Goal: Information Seeking & Learning: Learn about a topic

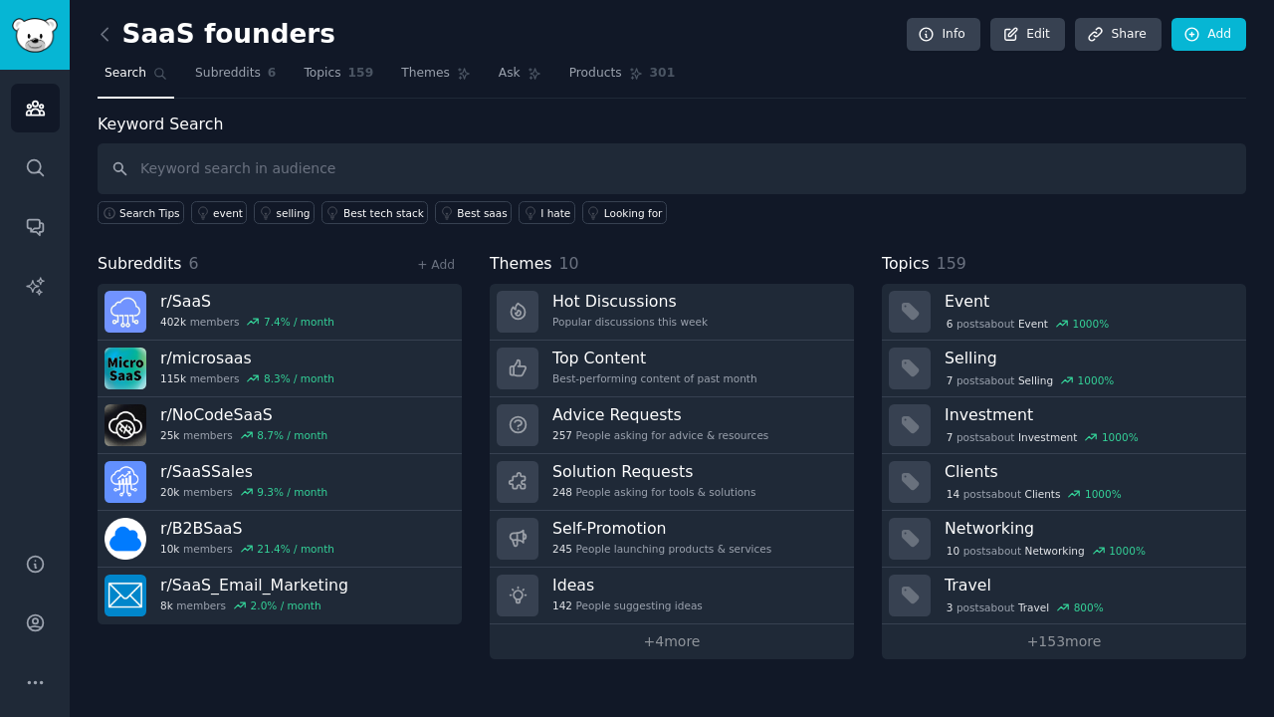
click at [95, 44] on div "SaaS founders Info Edit Share Add Search Subreddits 6 Topics 159 Themes Ask Pro…" at bounding box center [672, 358] width 1205 height 717
click at [108, 36] on icon at bounding box center [105, 34] width 21 height 21
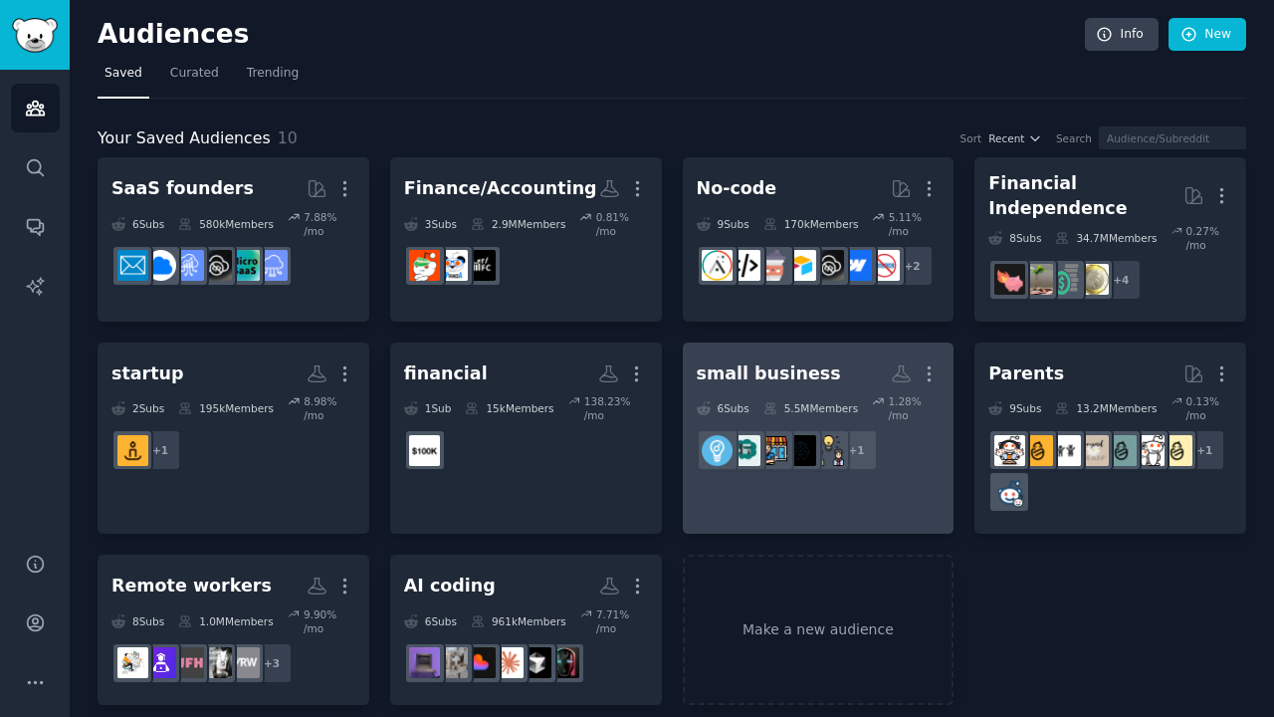
click at [795, 394] on div "5.5M Members" at bounding box center [811, 408] width 95 height 28
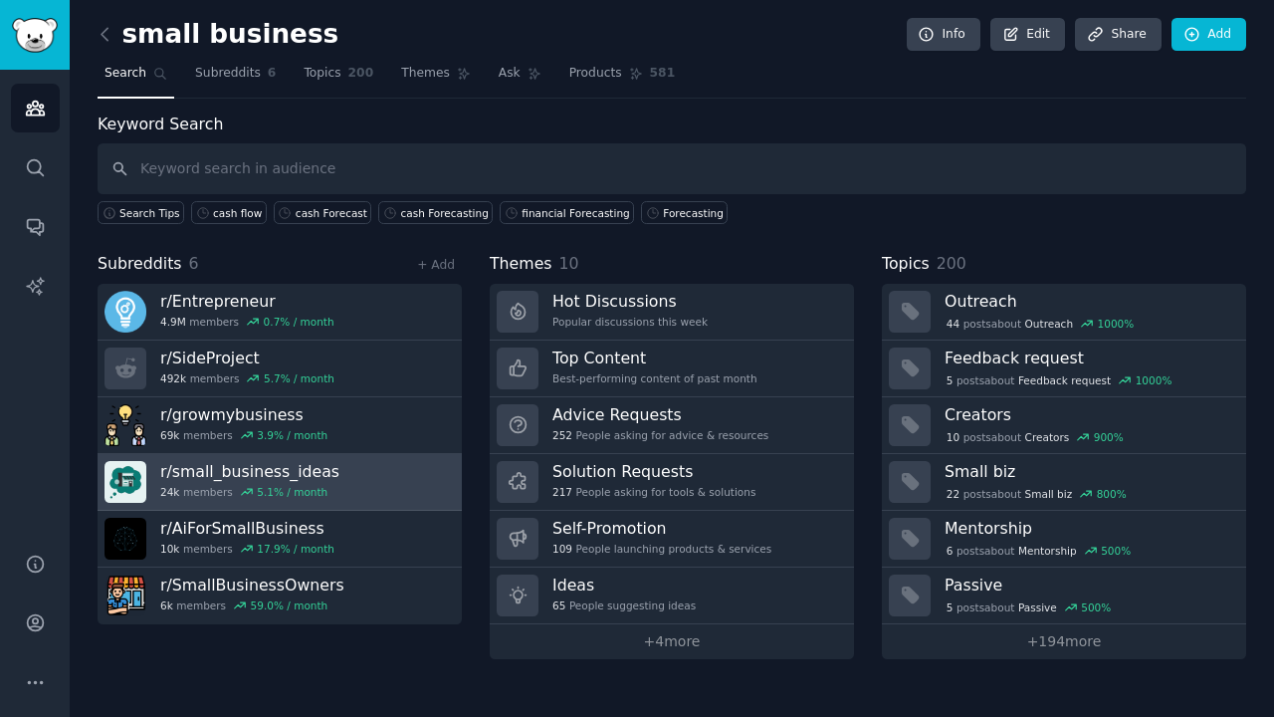
click at [324, 457] on link "r/ small_business_ideas 24k members 5.1 % / month" at bounding box center [280, 482] width 364 height 57
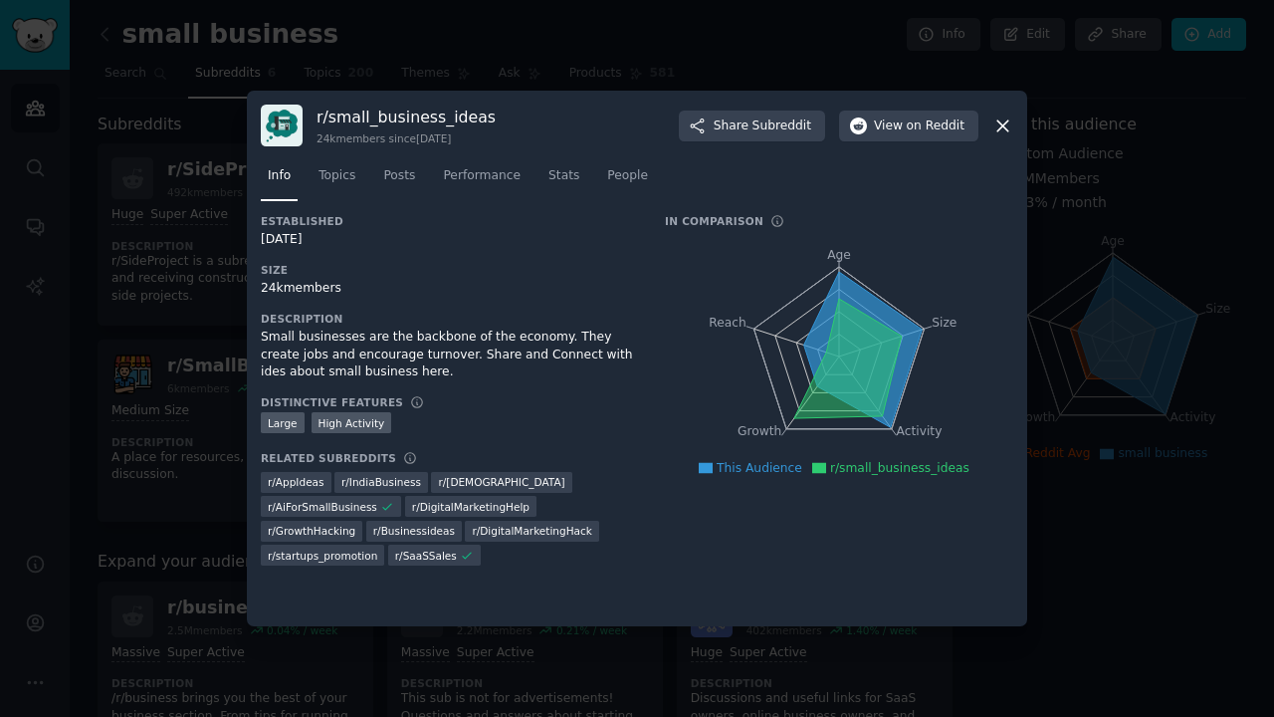
click at [1003, 131] on icon at bounding box center [1003, 125] width 21 height 21
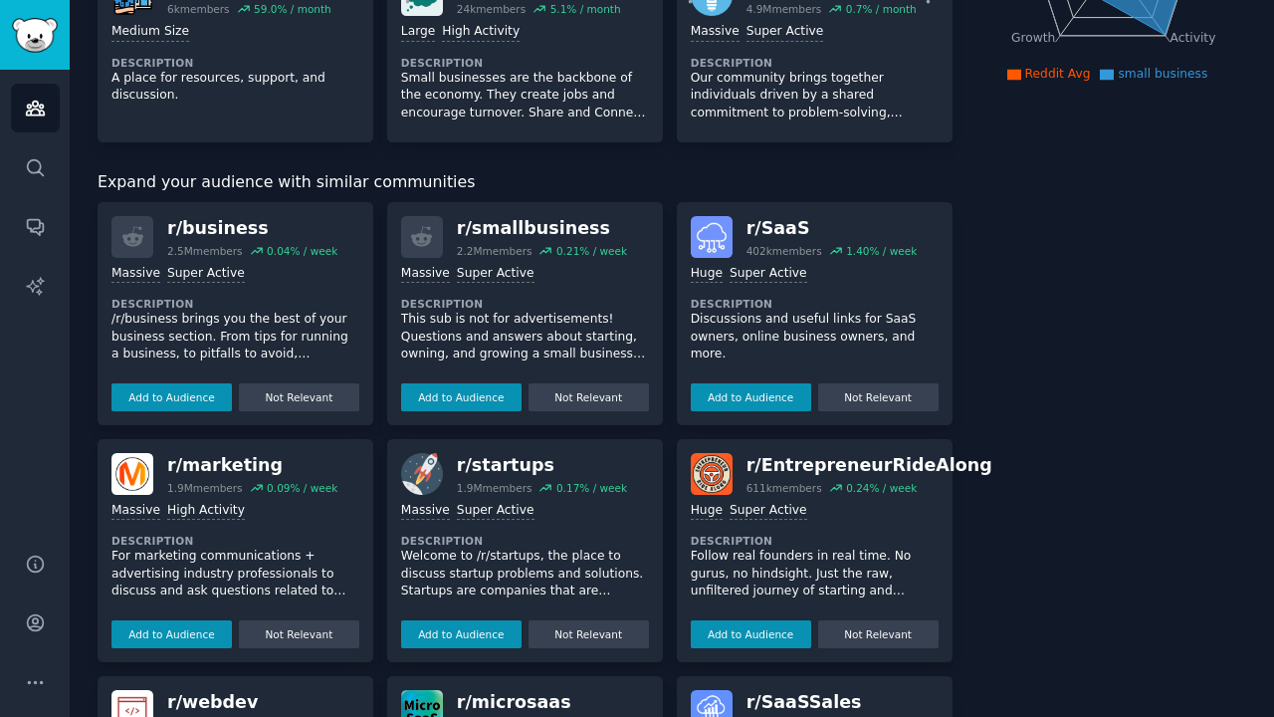
scroll to position [392, 0]
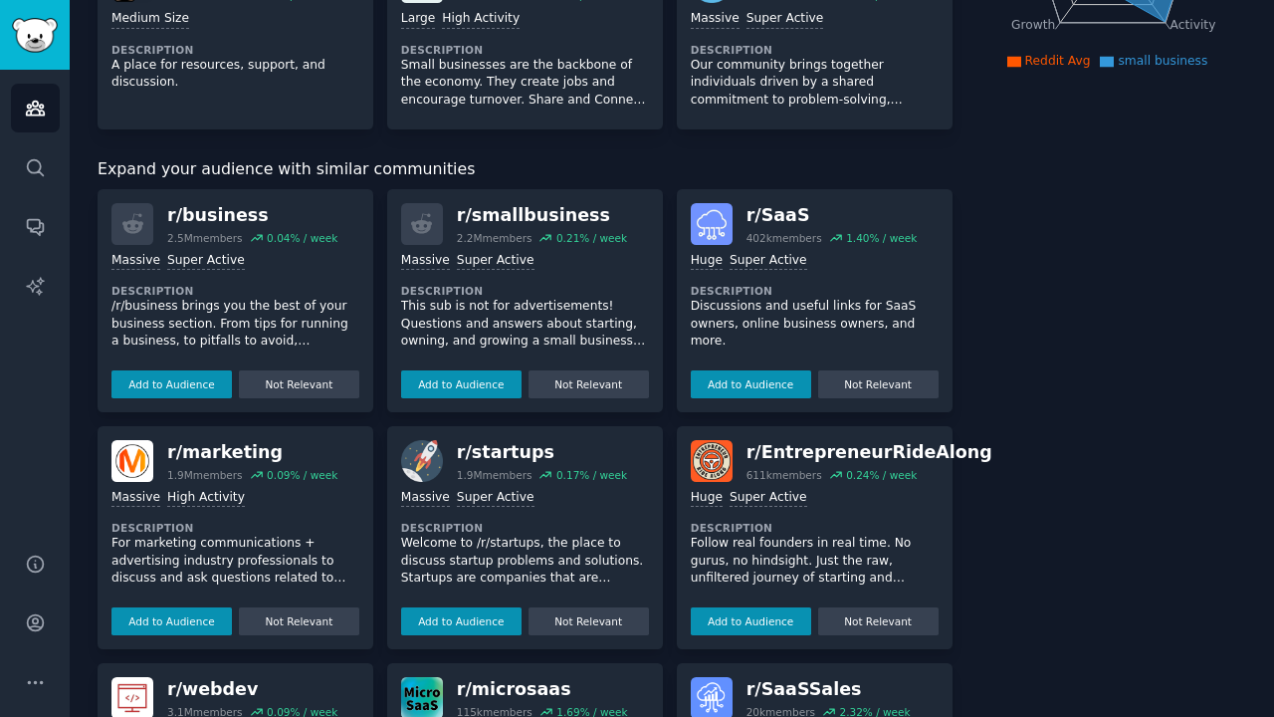
click at [497, 212] on div "r/ smallbusiness" at bounding box center [542, 215] width 170 height 25
click at [495, 387] on button "Add to Audience" at bounding box center [461, 384] width 120 height 28
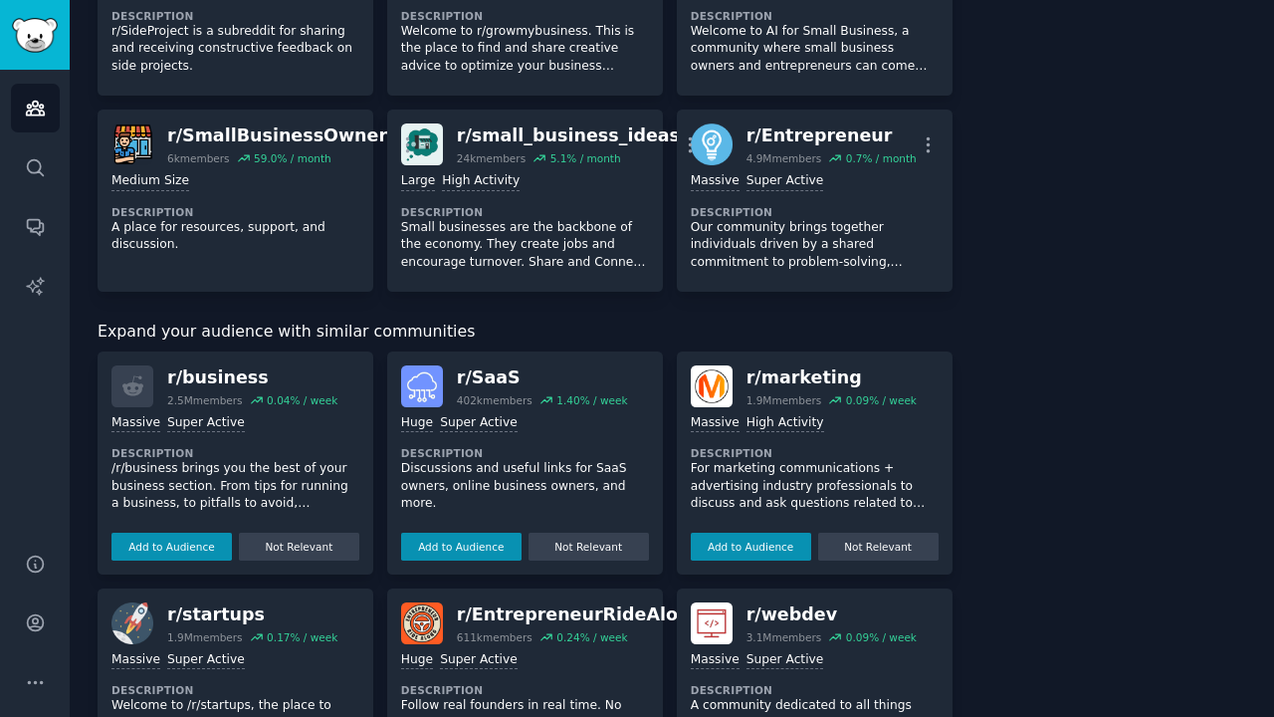
scroll to position [0, 0]
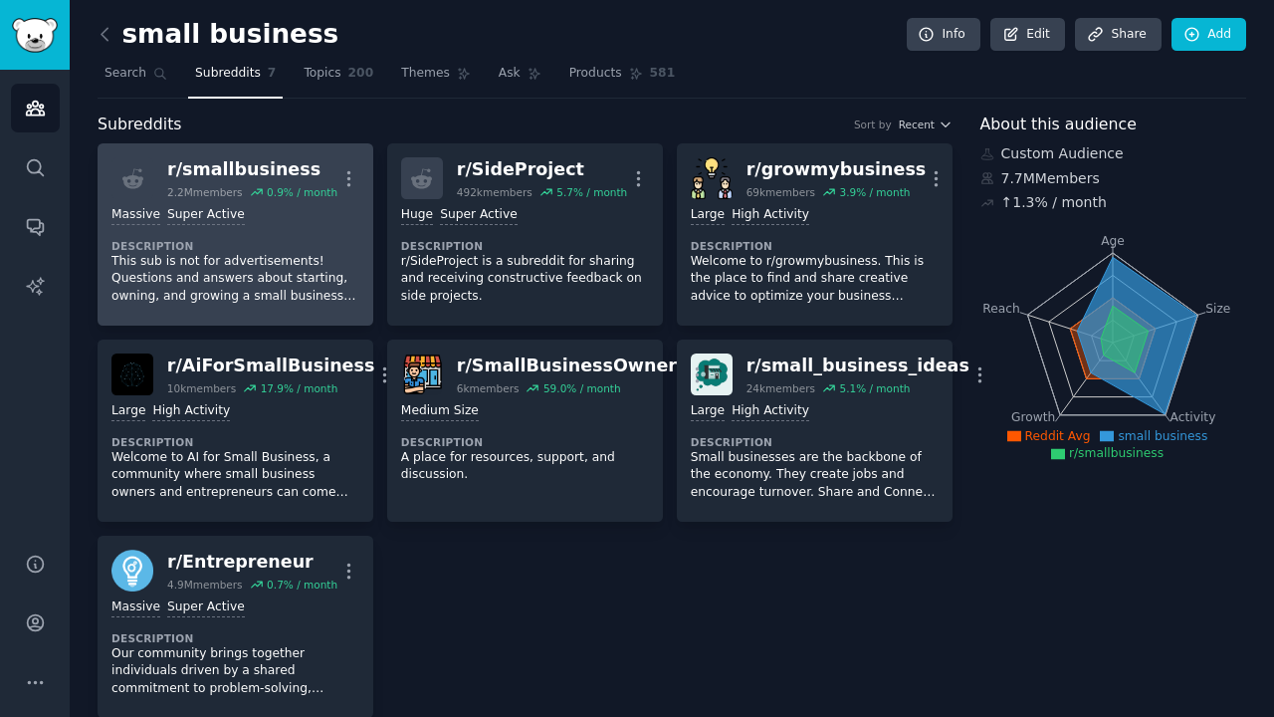
click at [270, 178] on div "r/ smallbusiness" at bounding box center [252, 169] width 170 height 25
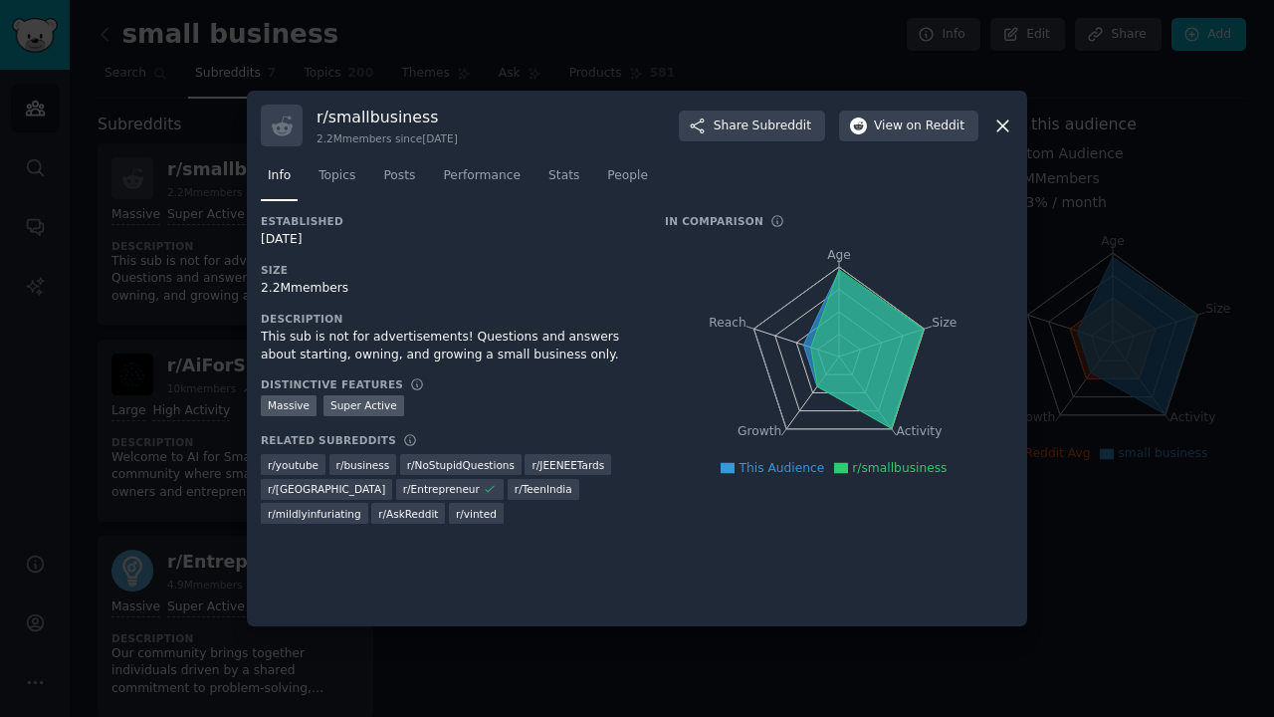
click at [1015, 122] on div "r/ smallbusiness 2.2M members since [DATE] Share Subreddit View on Reddit Info …" at bounding box center [637, 359] width 781 height 536
click at [998, 125] on icon at bounding box center [1003, 125] width 21 height 21
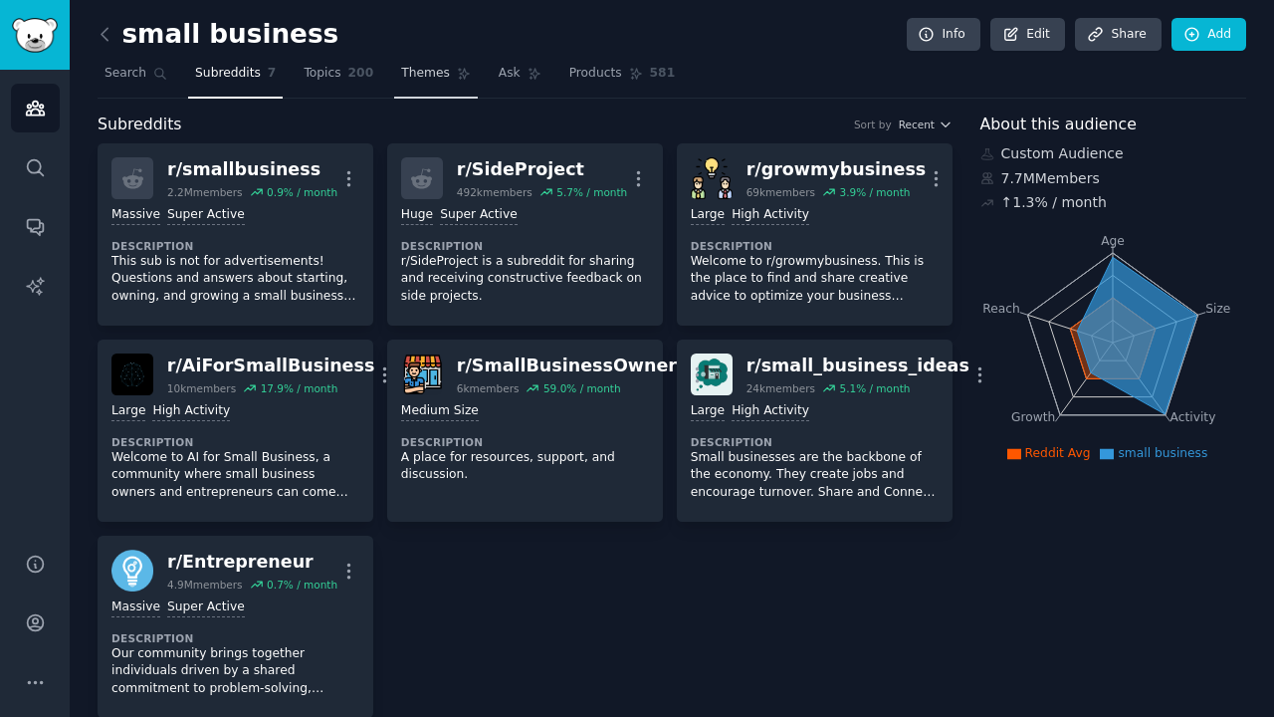
click at [448, 95] on link "Themes" at bounding box center [436, 78] width 84 height 41
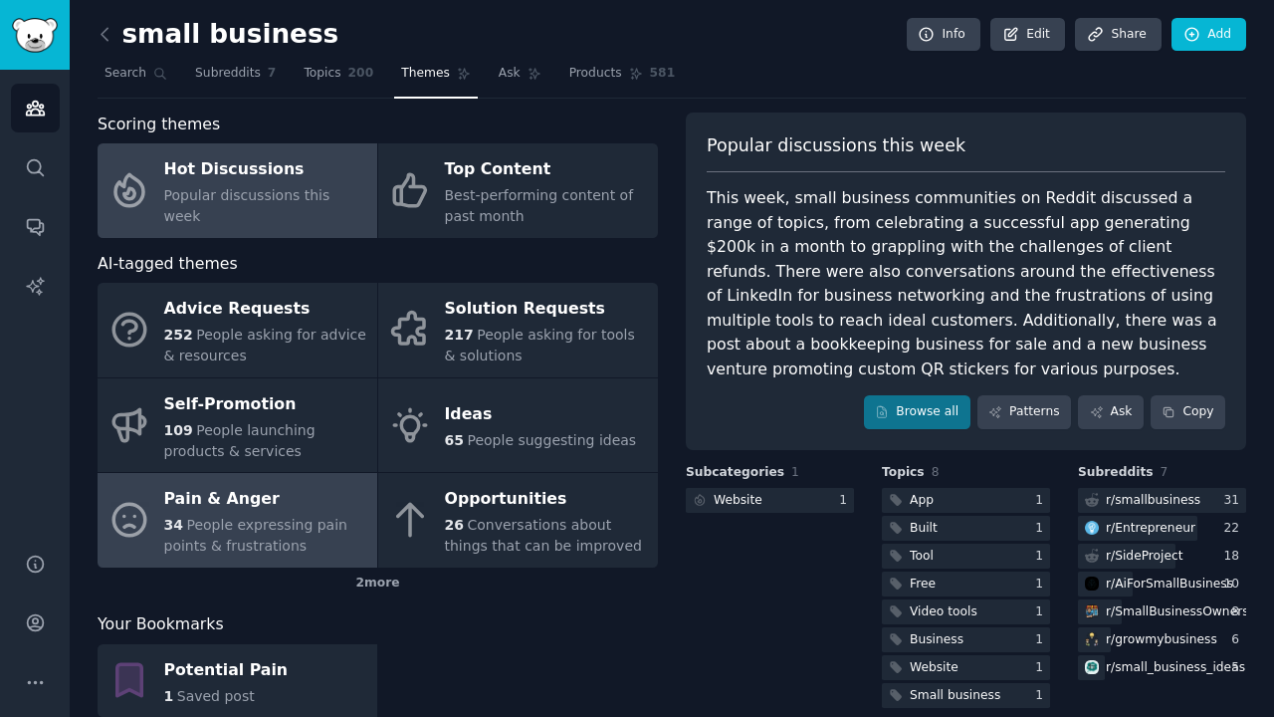
click at [275, 545] on span "People expressing pain points & frustrations" at bounding box center [255, 535] width 183 height 37
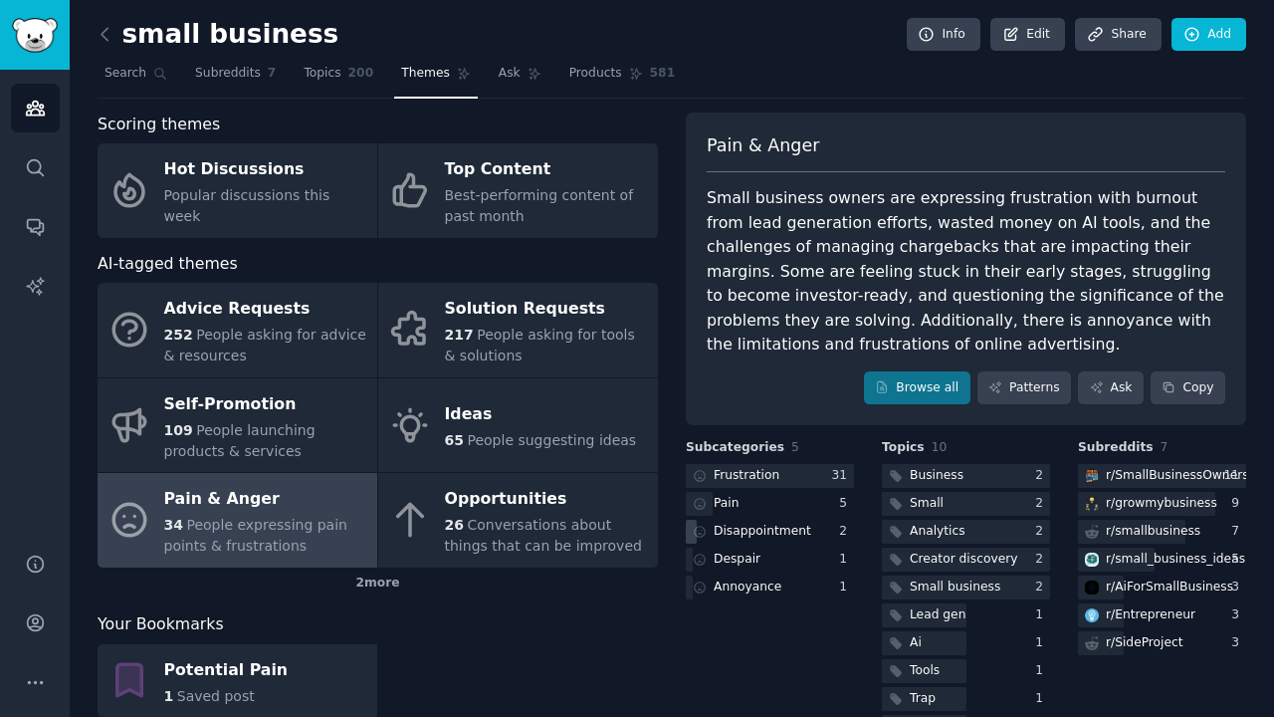
scroll to position [53, 0]
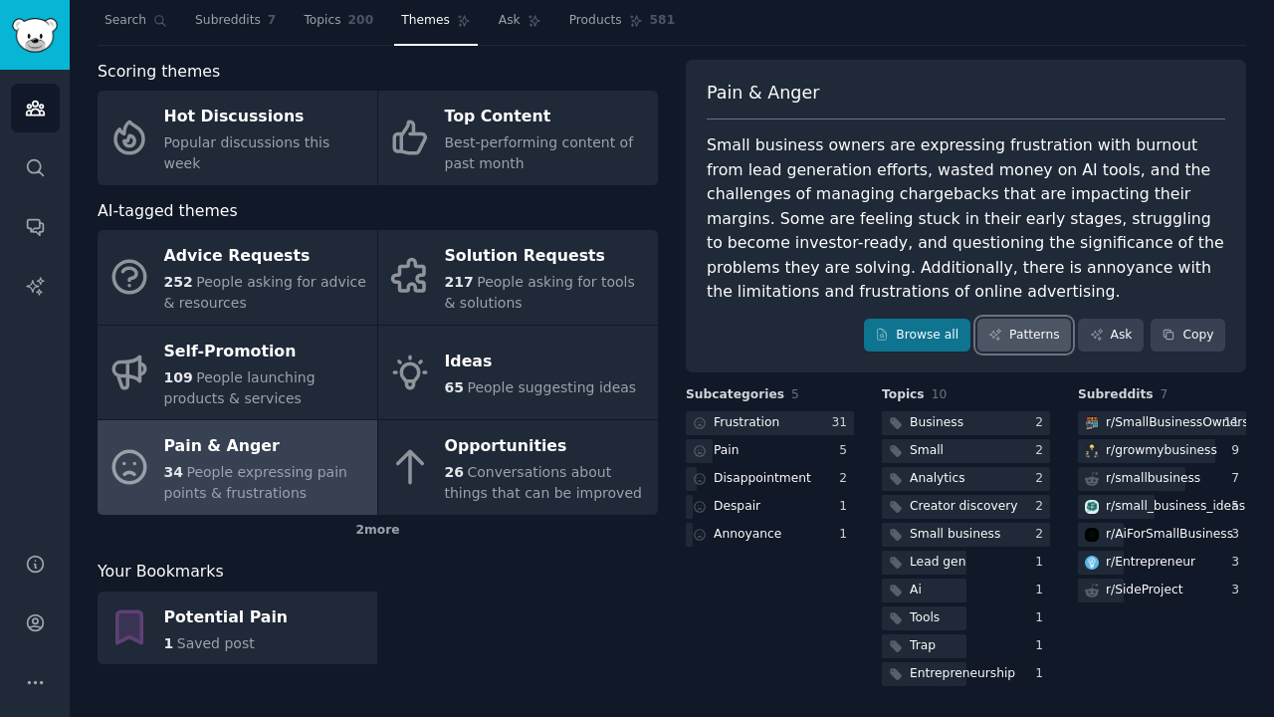
click at [1024, 338] on link "Patterns" at bounding box center [1025, 336] width 94 height 34
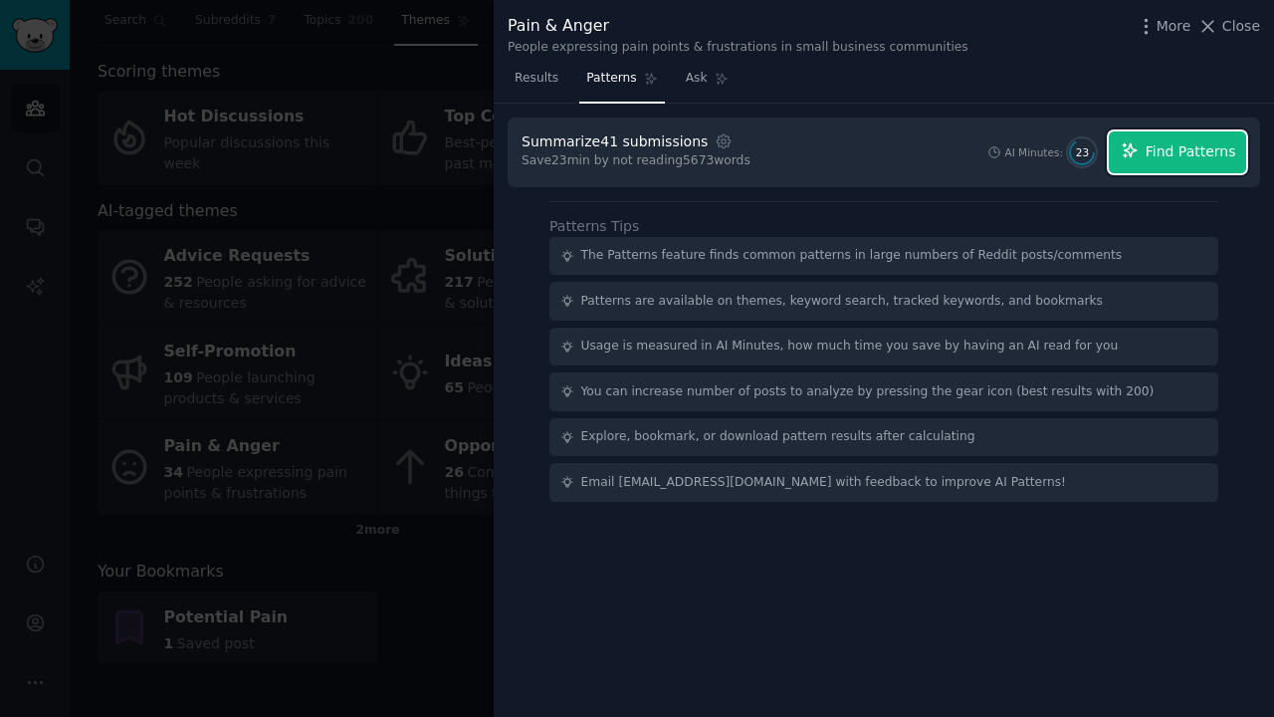
click at [1159, 143] on span "Find Patterns" at bounding box center [1191, 151] width 91 height 21
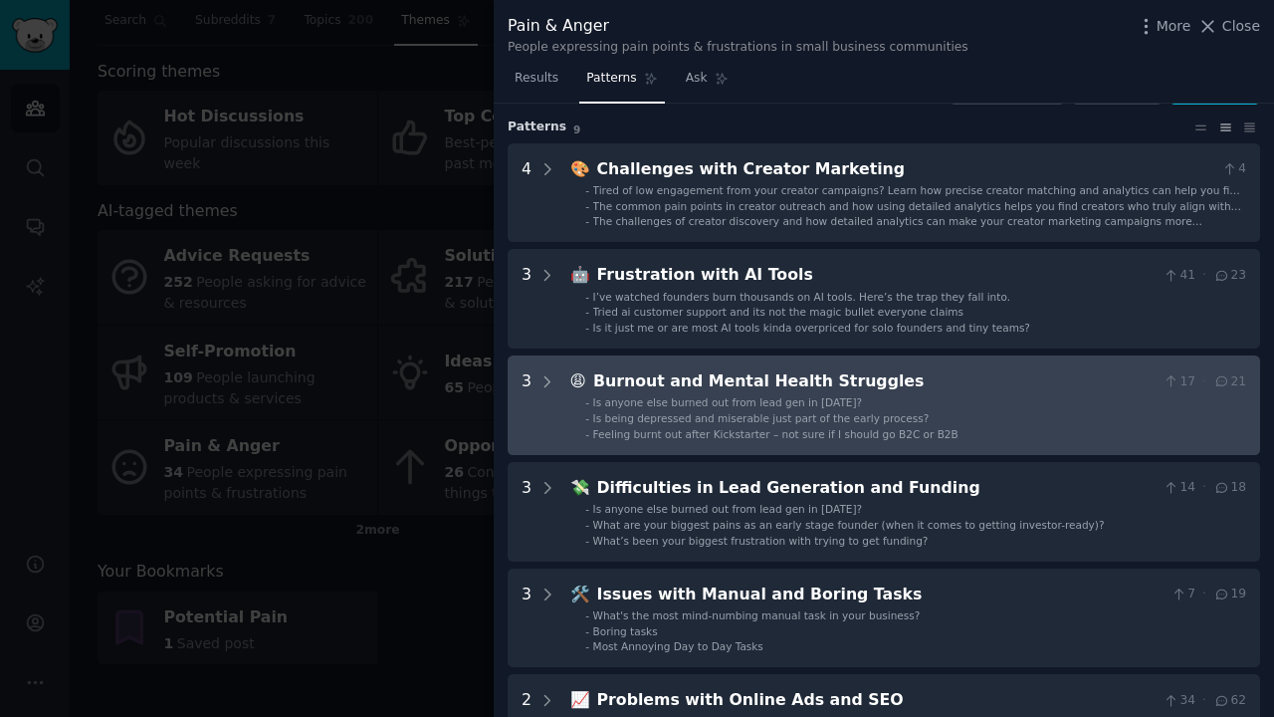
scroll to position [52, 0]
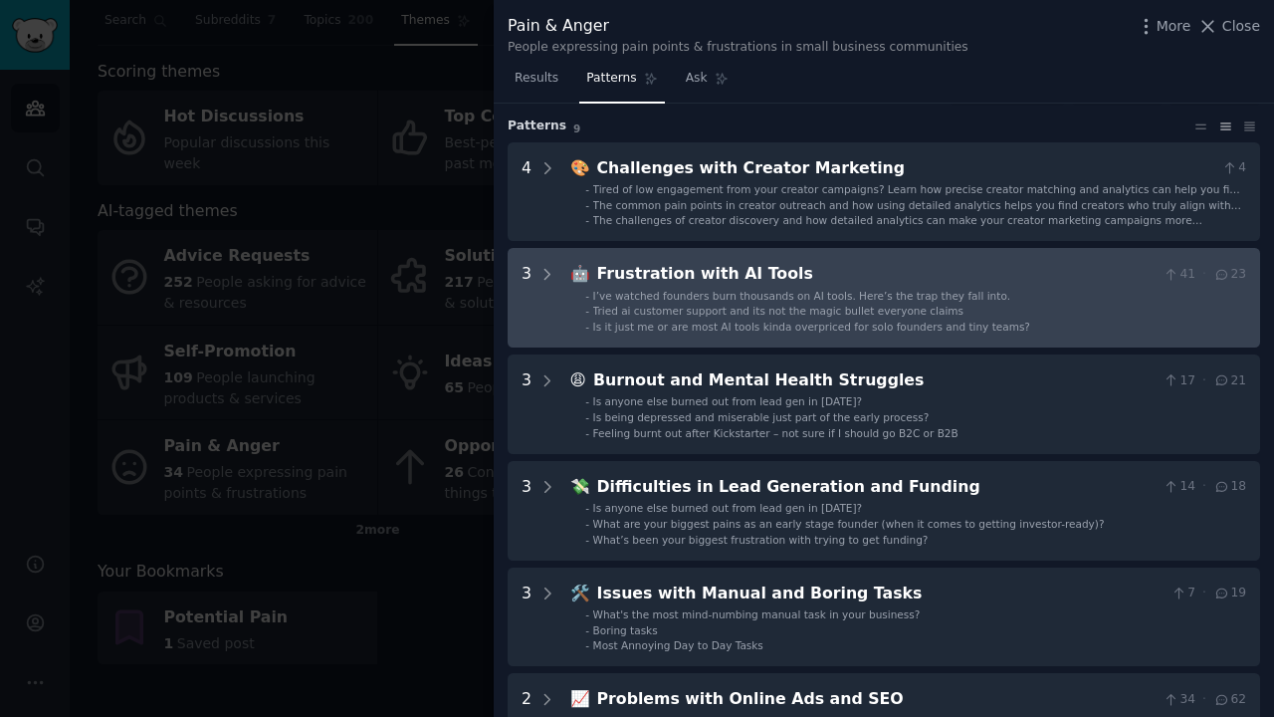
click at [818, 292] on span "I’ve watched founders burn thousands on AI tools. Here’s the trap they fall int…" at bounding box center [801, 296] width 417 height 12
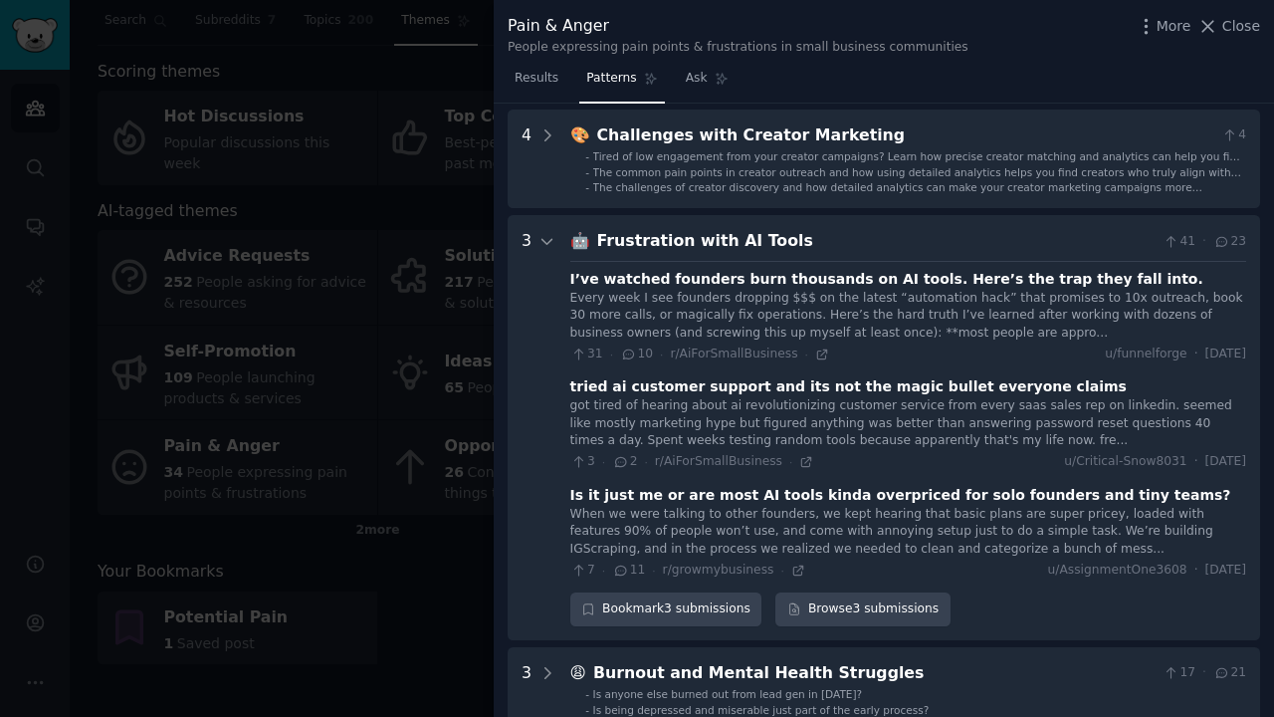
scroll to position [0, 0]
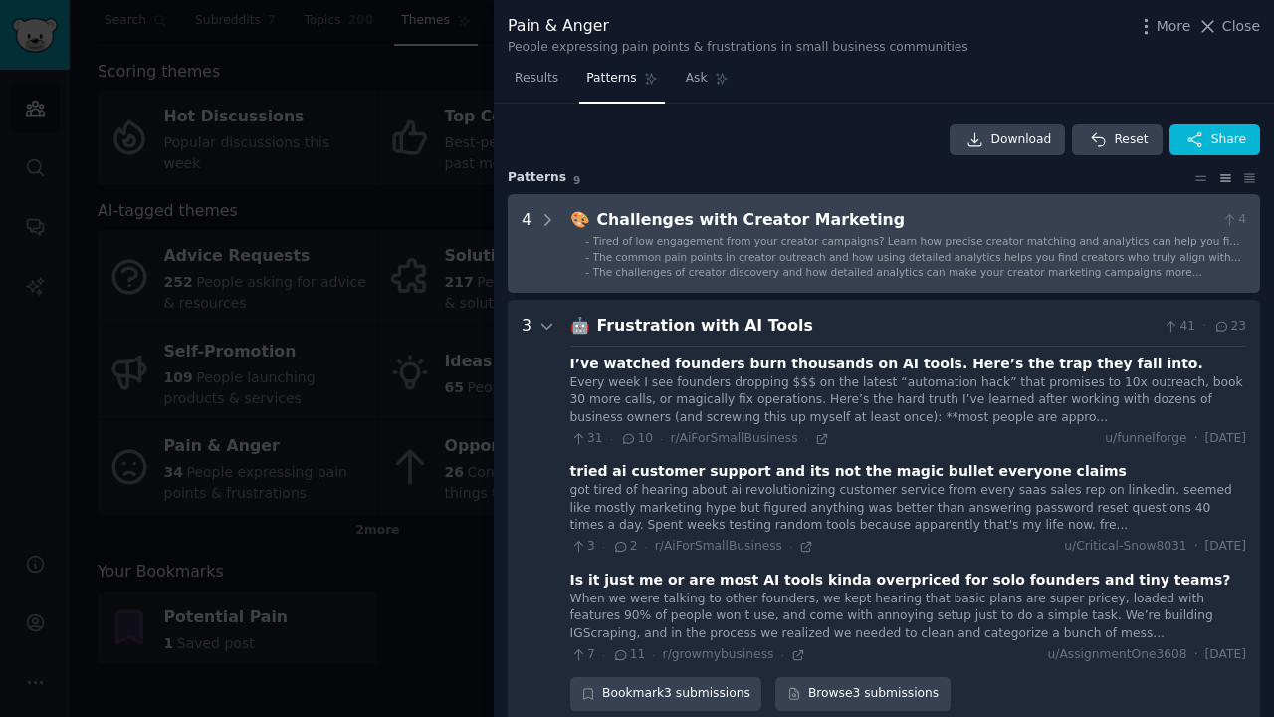
click at [767, 260] on span "The common pain points in creator outreach and how using detailed analytics hel…" at bounding box center [917, 264] width 648 height 26
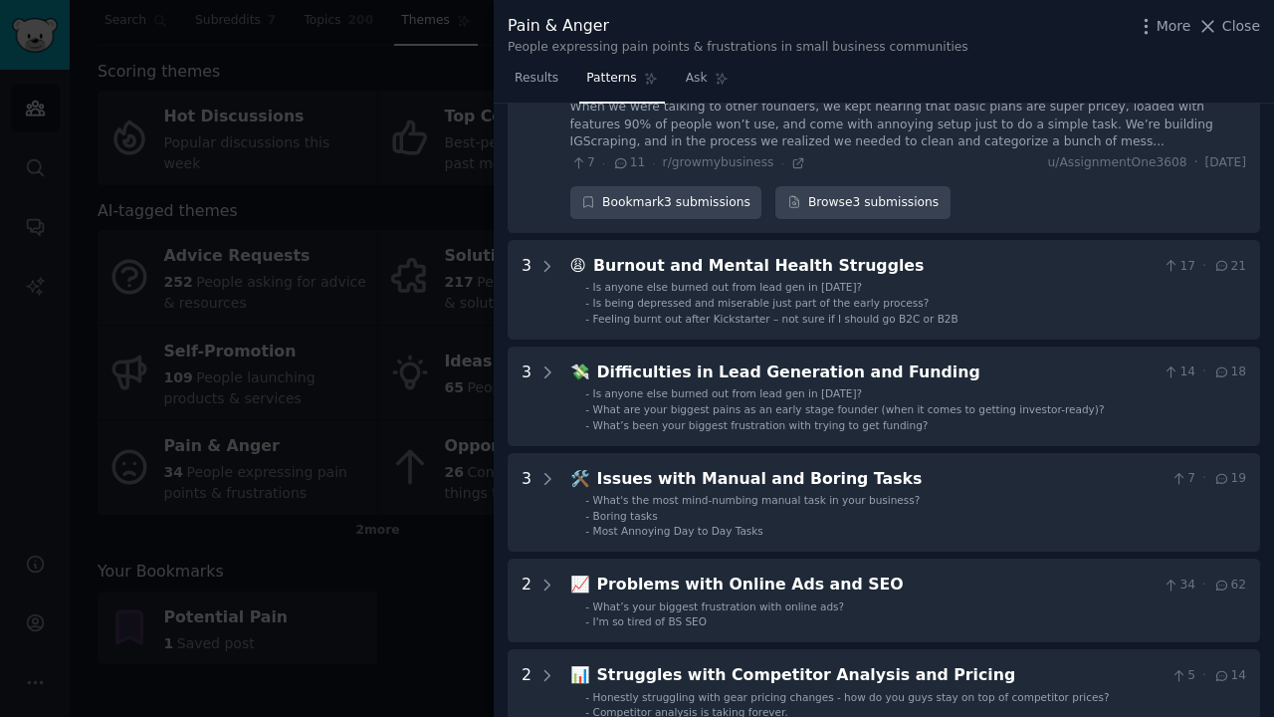
scroll to position [801, 0]
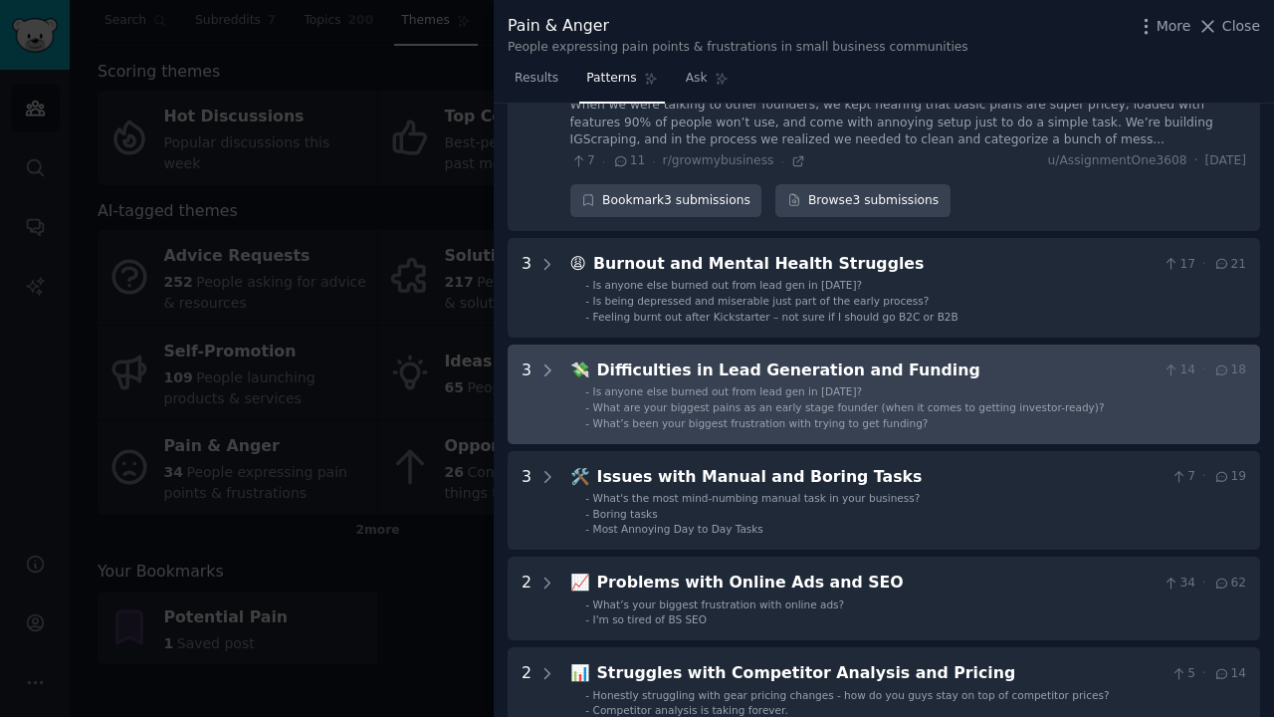
click at [982, 374] on div "Difficulties in Lead Generation and Funding" at bounding box center [876, 370] width 559 height 25
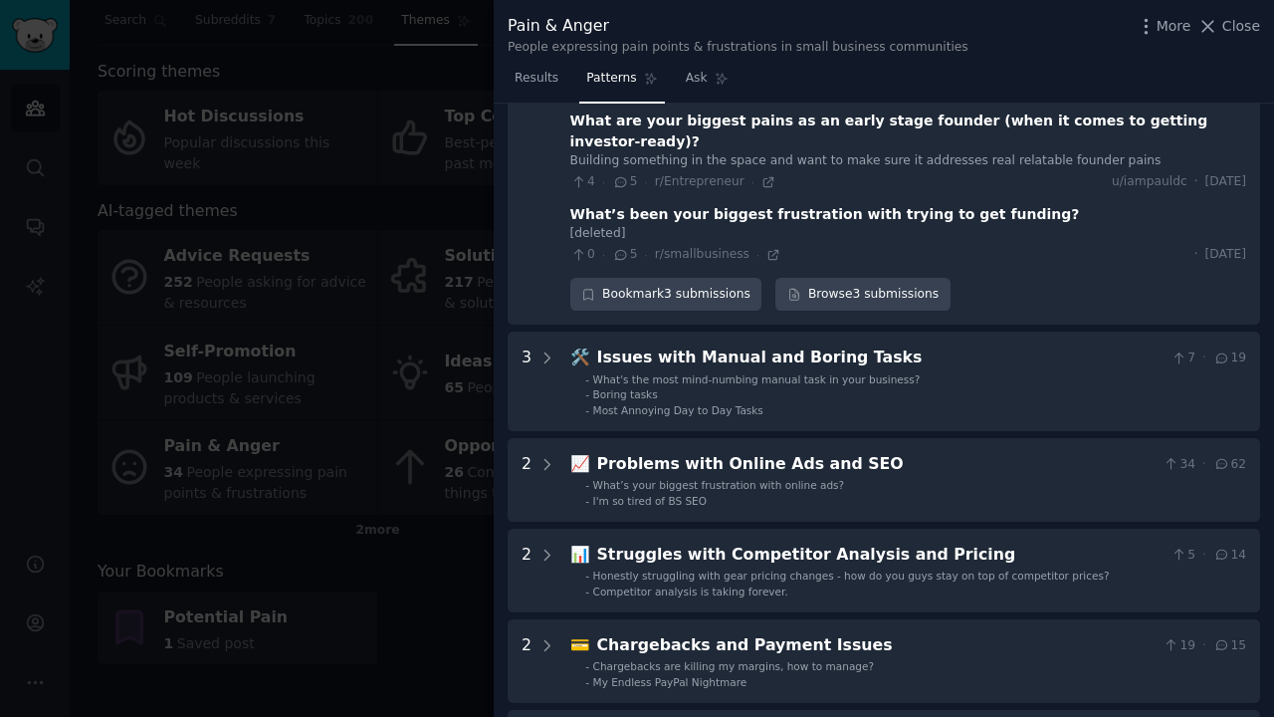
scroll to position [1169, 0]
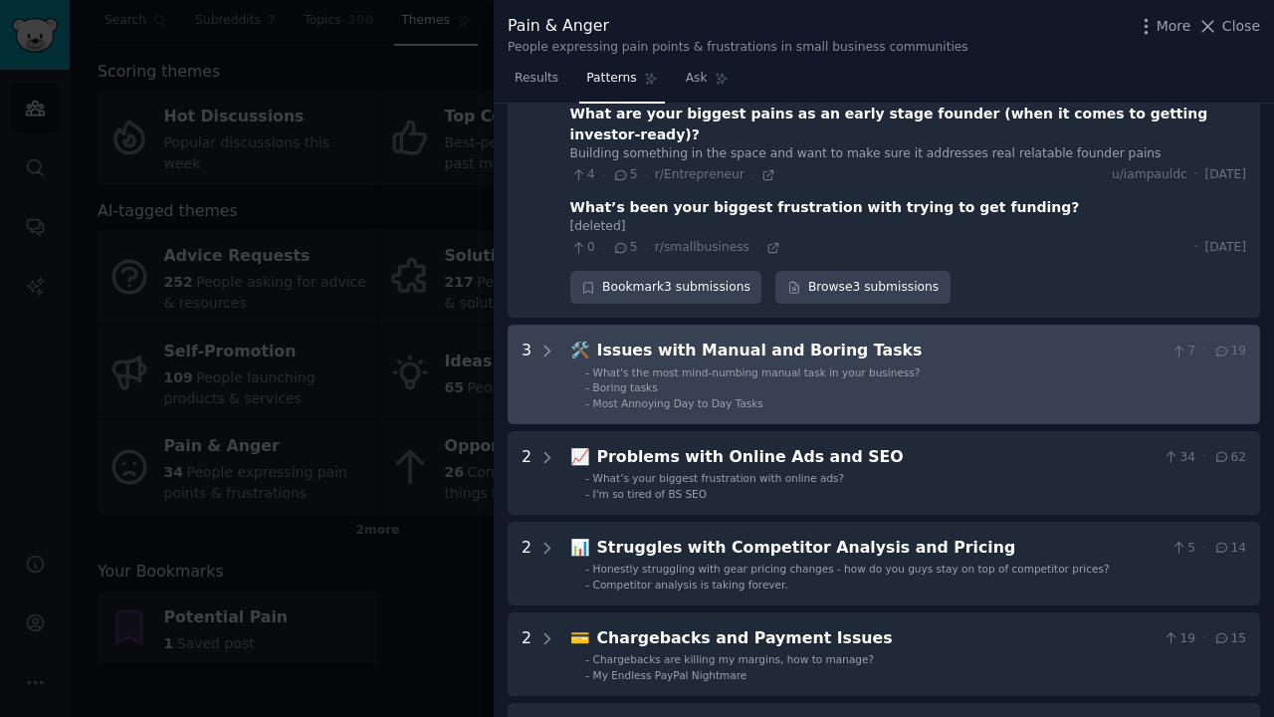
click at [982, 396] on li "- Most Annoying Day to Day Tasks" at bounding box center [915, 403] width 661 height 14
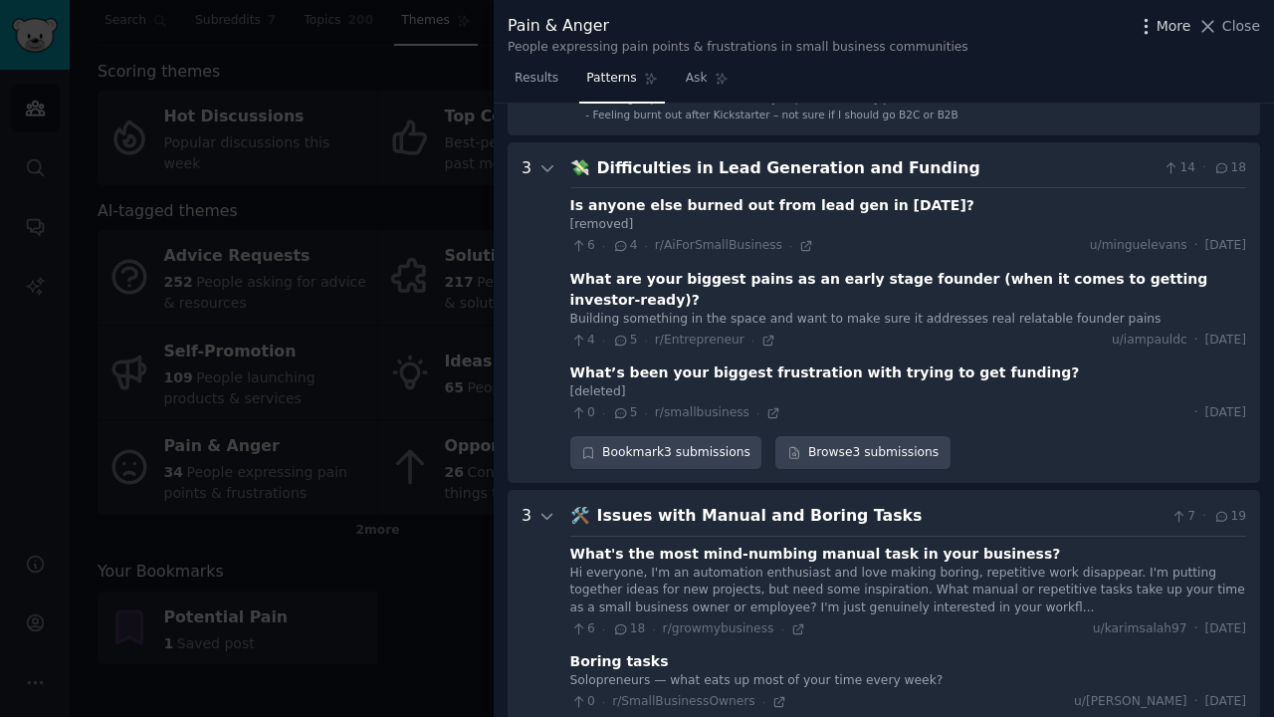
scroll to position [968, 0]
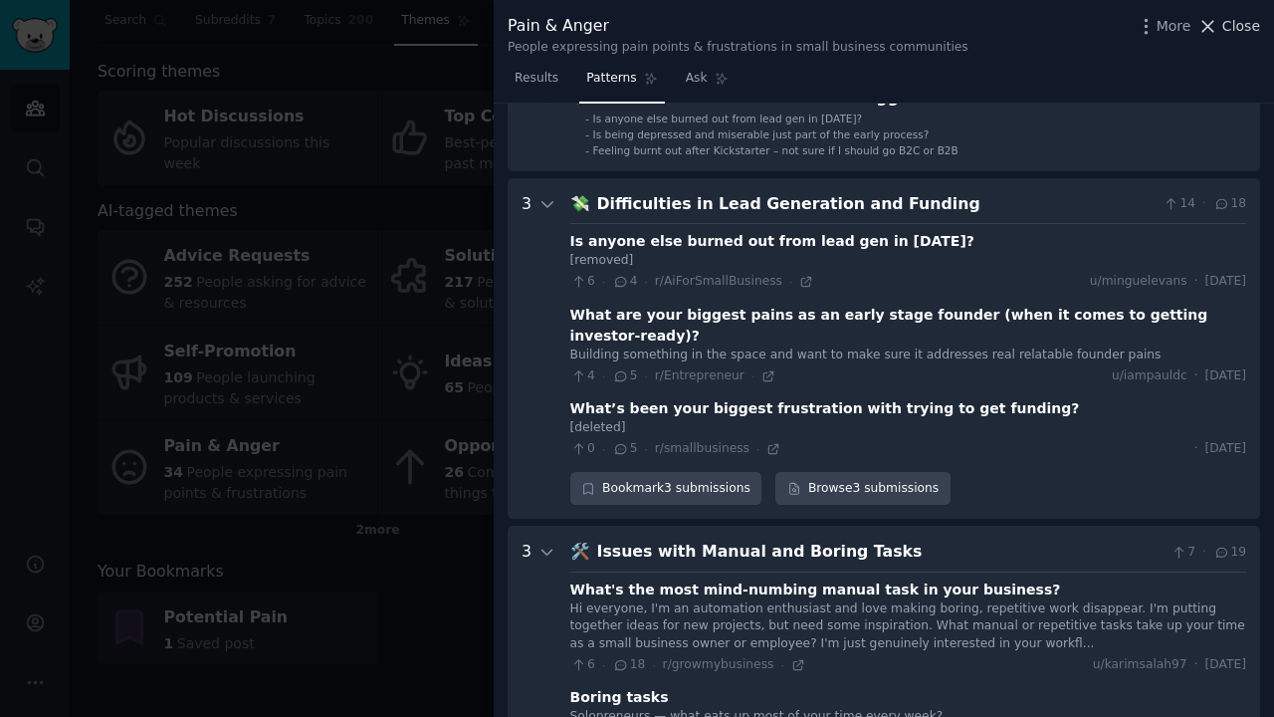
click at [1236, 25] on span "Close" at bounding box center [1242, 26] width 38 height 21
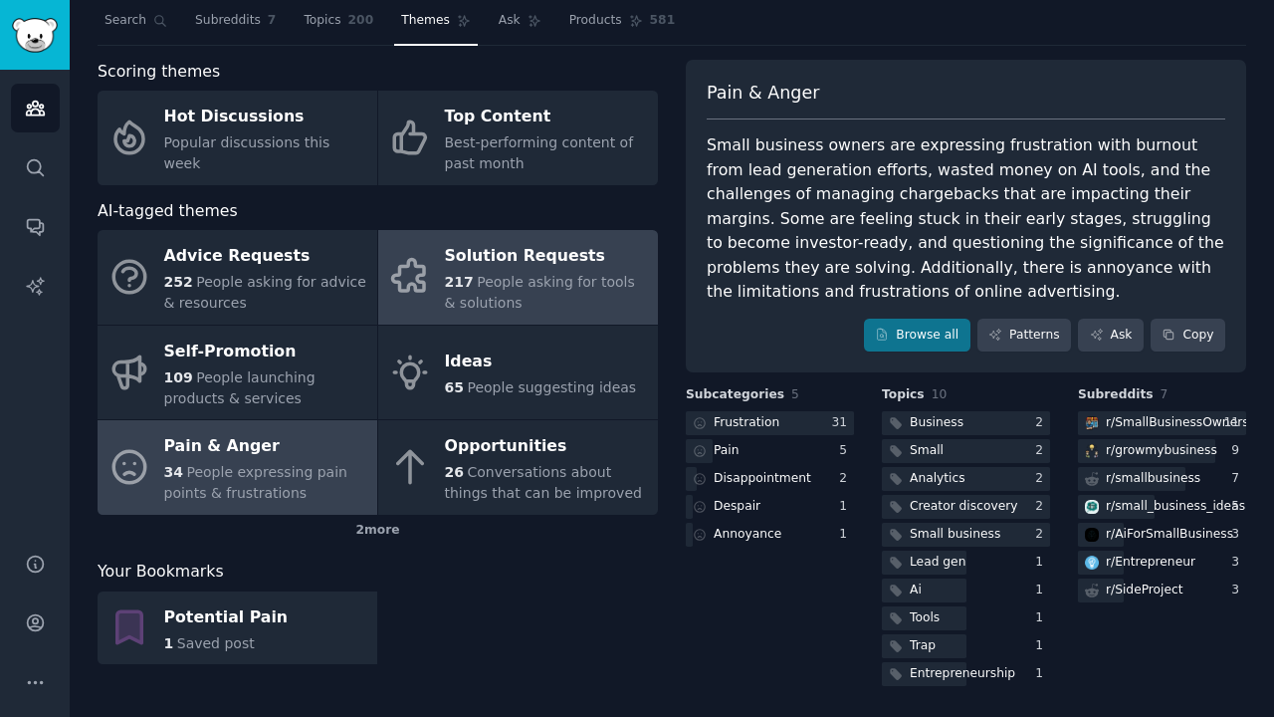
click at [394, 263] on icon at bounding box center [410, 277] width 42 height 42
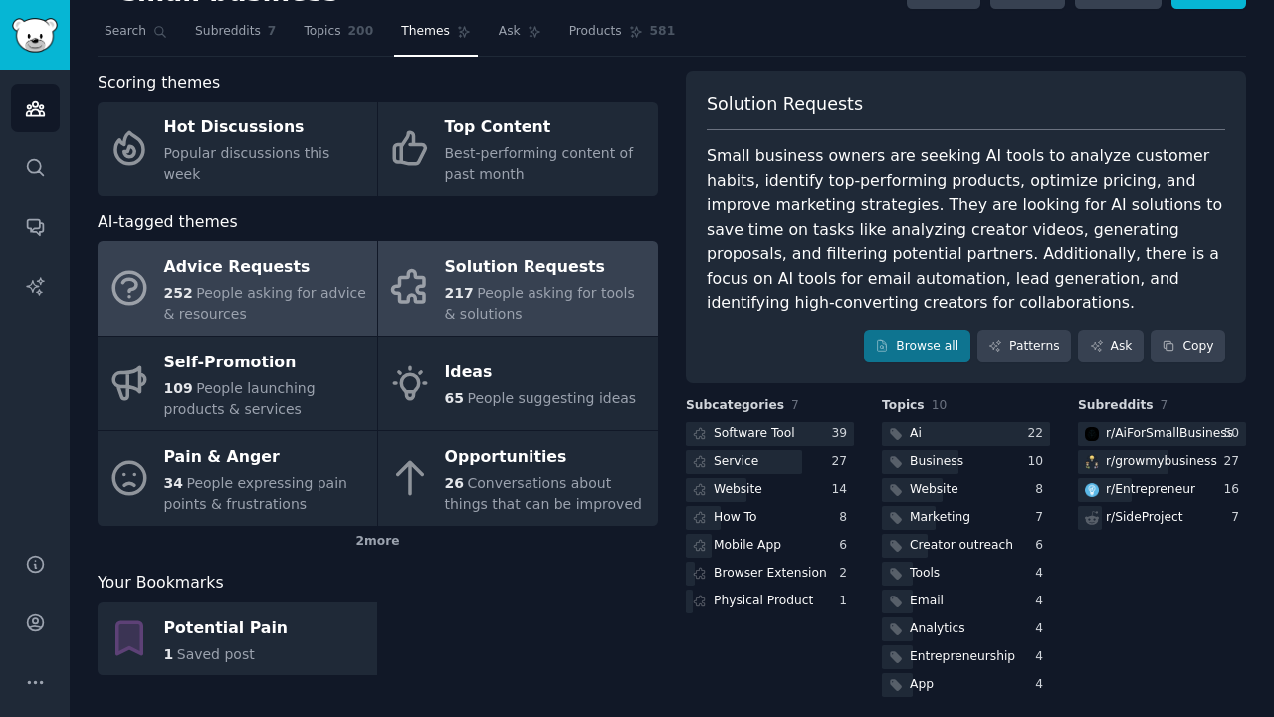
scroll to position [53, 0]
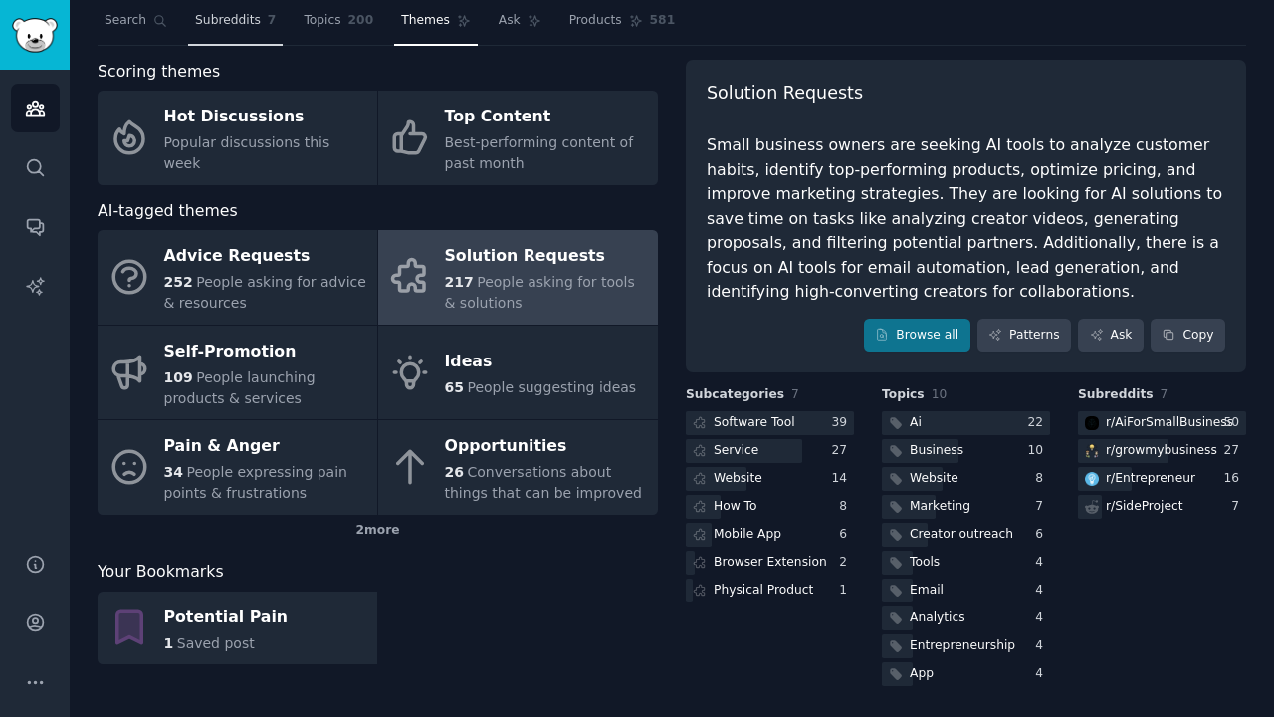
click at [226, 18] on span "Subreddits" at bounding box center [228, 21] width 66 height 18
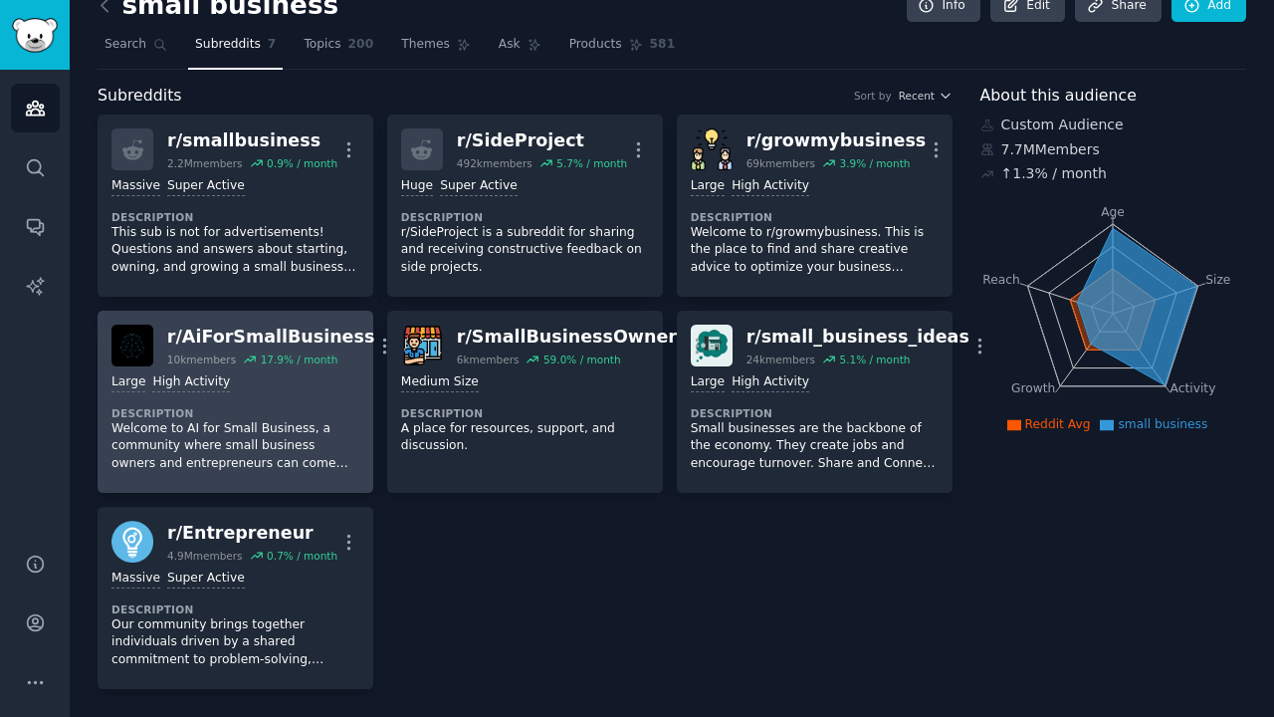
scroll to position [53, 0]
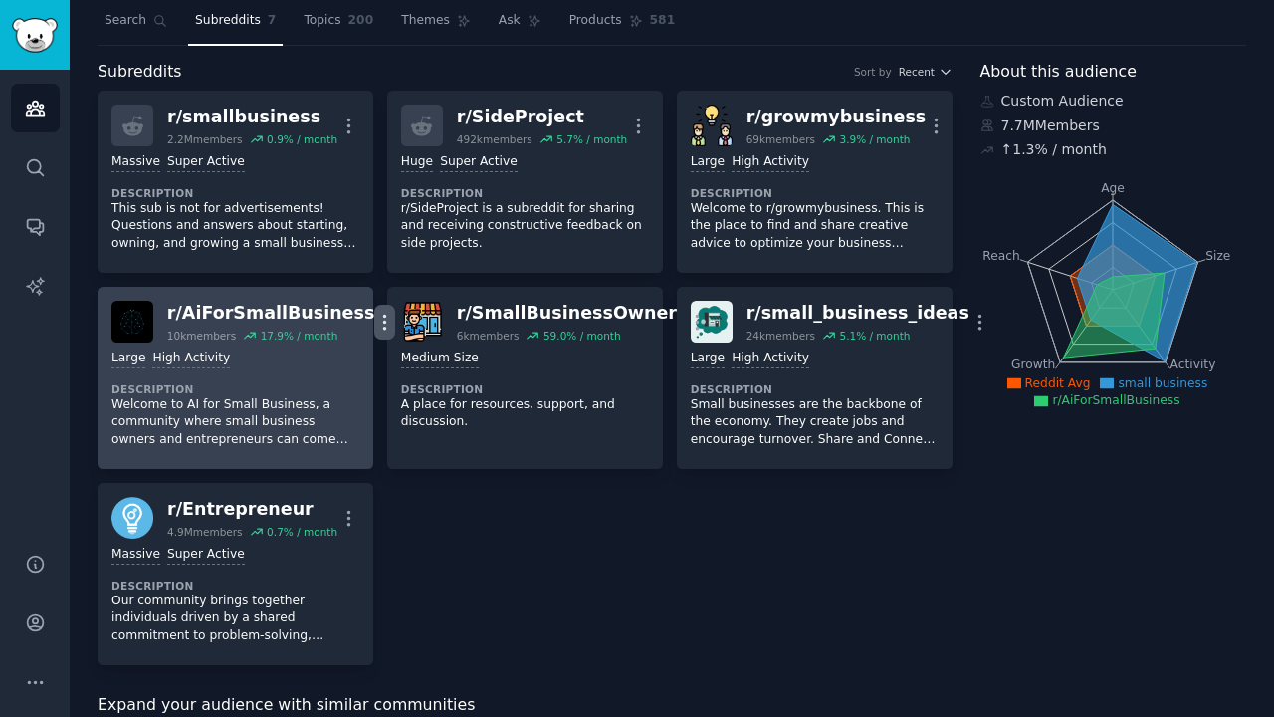
click at [374, 329] on icon "button" at bounding box center [384, 322] width 21 height 21
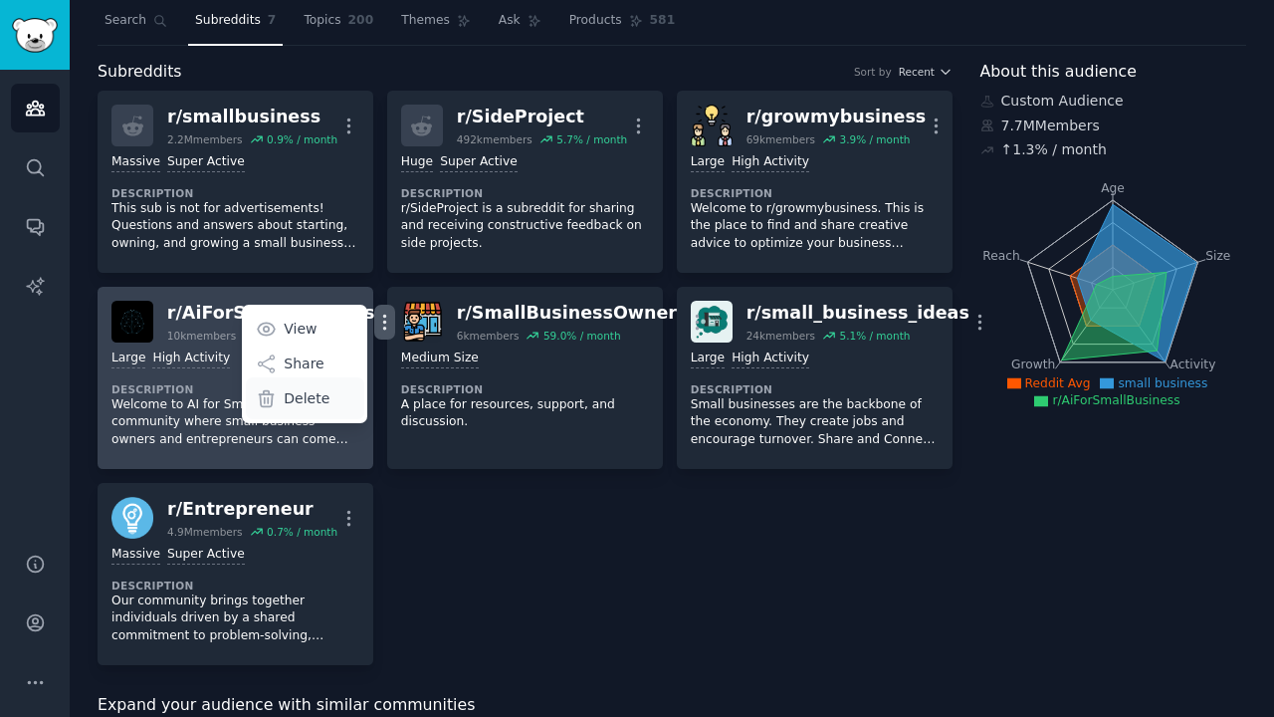
click at [302, 399] on div "Delete" at bounding box center [305, 398] width 118 height 42
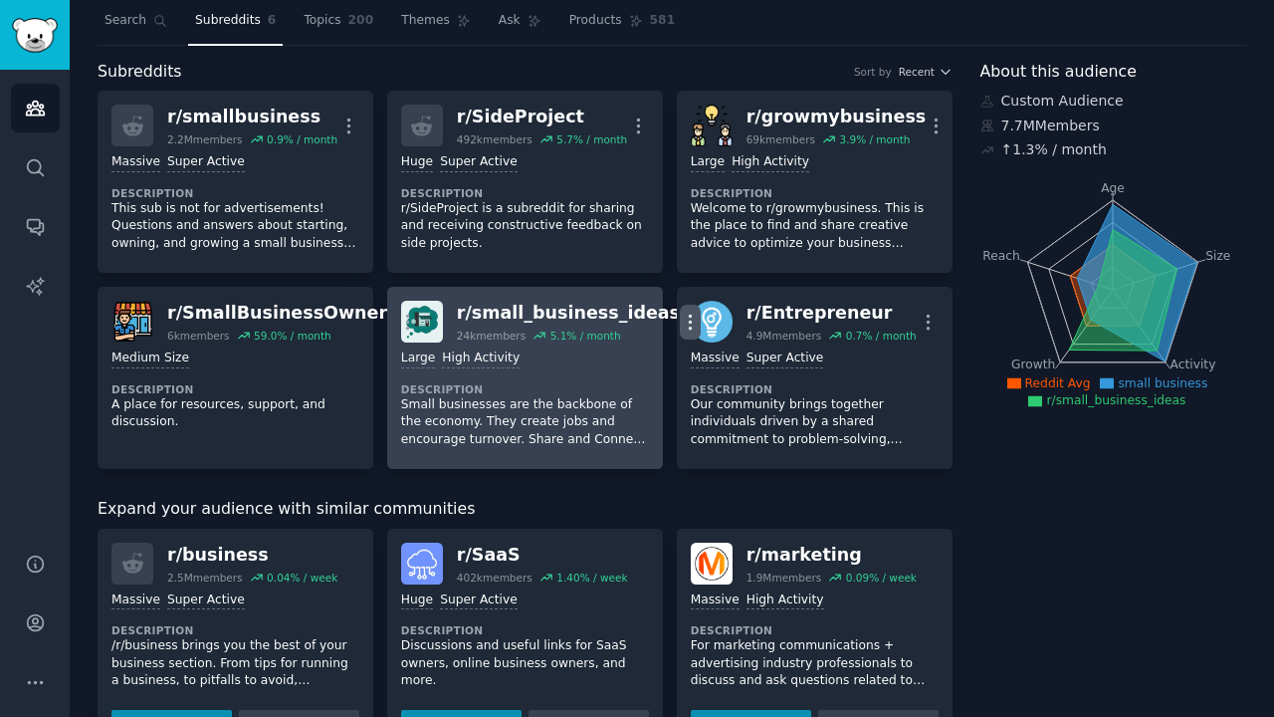
click at [680, 325] on icon "button" at bounding box center [690, 322] width 21 height 21
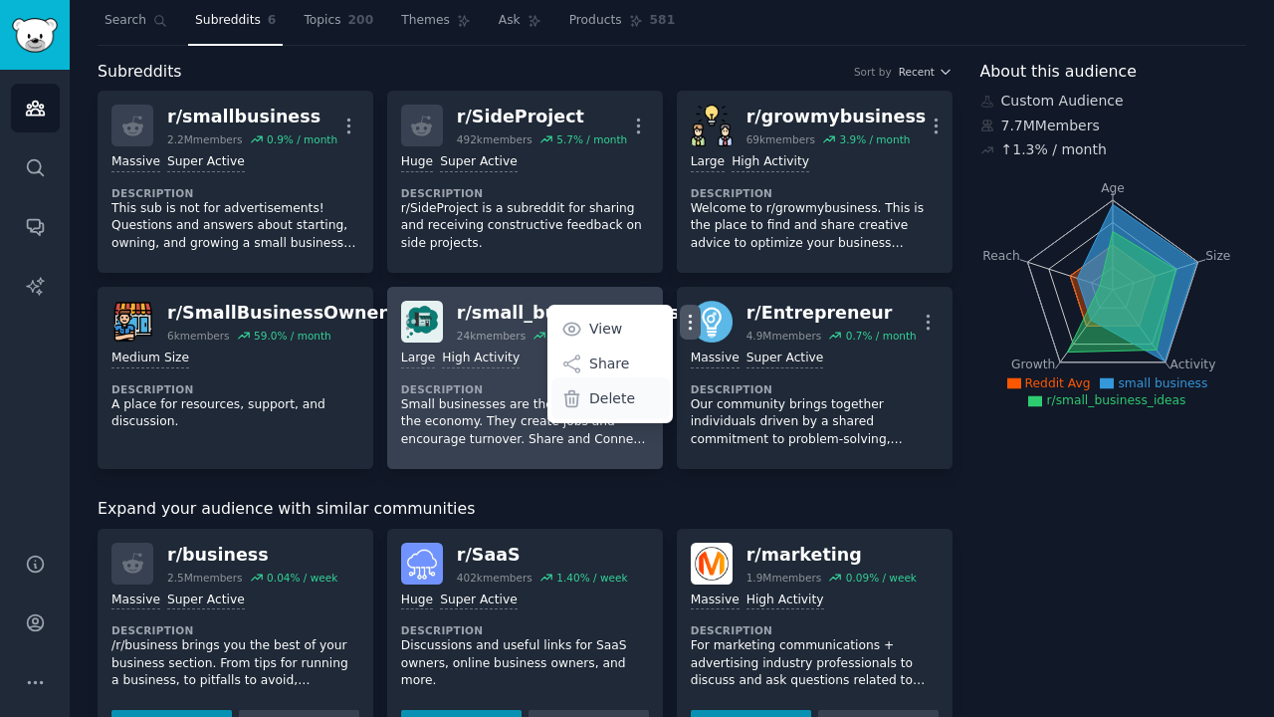
click at [608, 398] on div "Delete" at bounding box center [611, 398] width 118 height 42
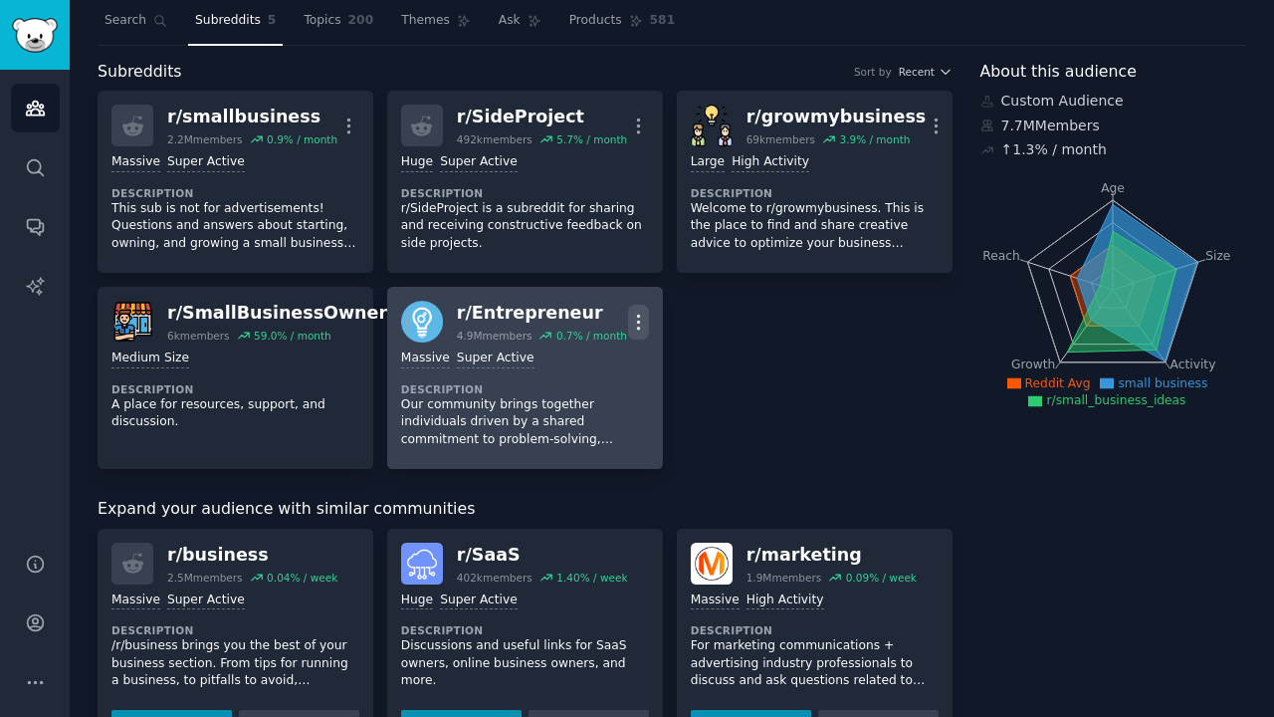
click at [639, 322] on icon "button" at bounding box center [638, 322] width 21 height 21
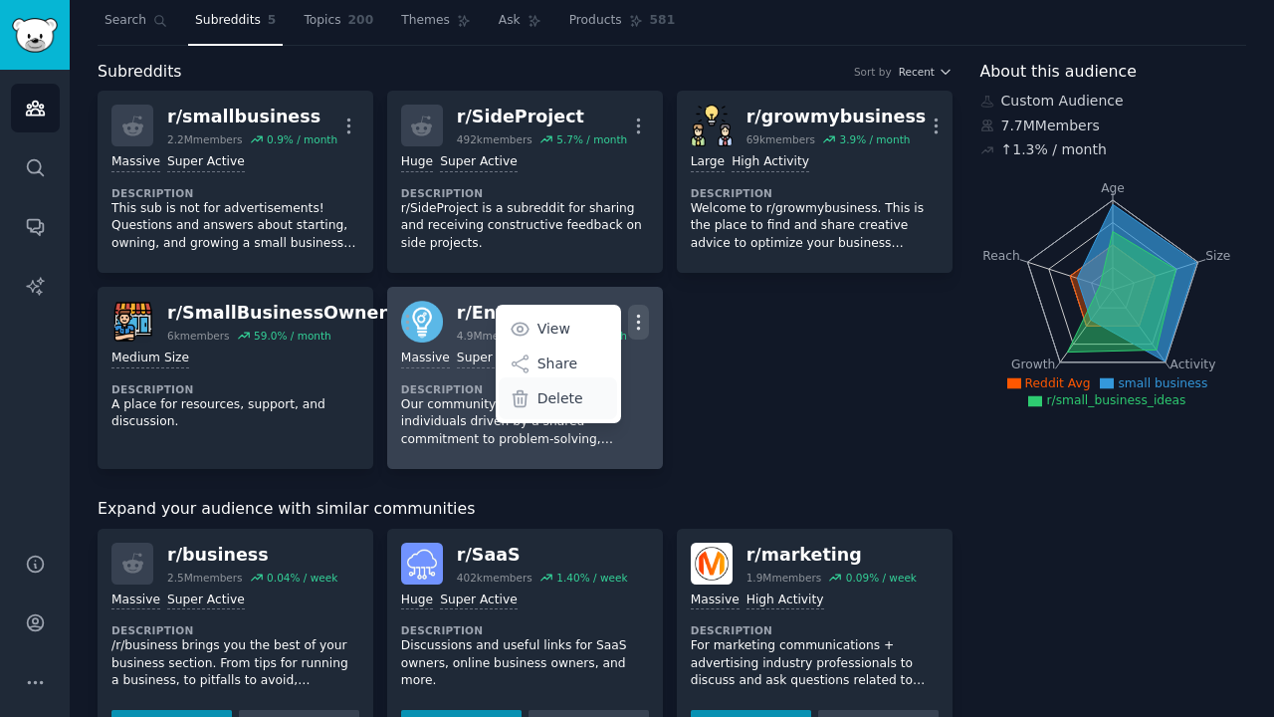
click at [589, 402] on div "Delete" at bounding box center [558, 398] width 118 height 42
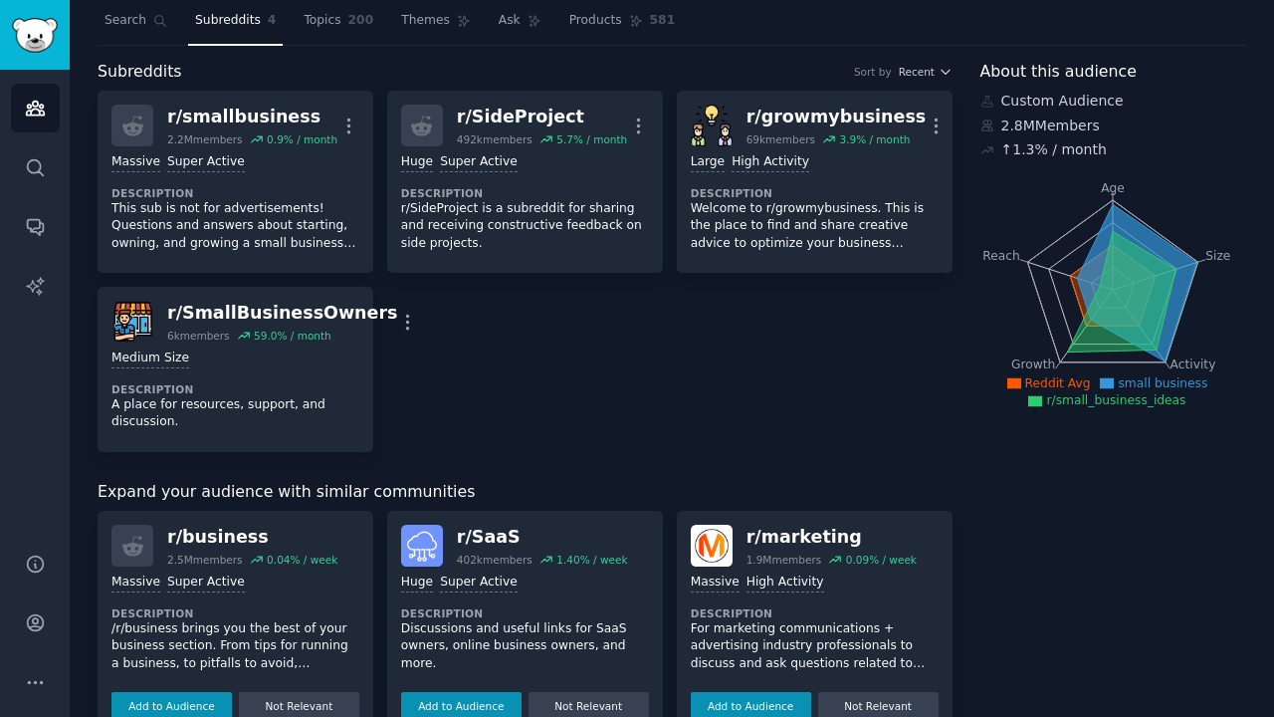
scroll to position [0, 0]
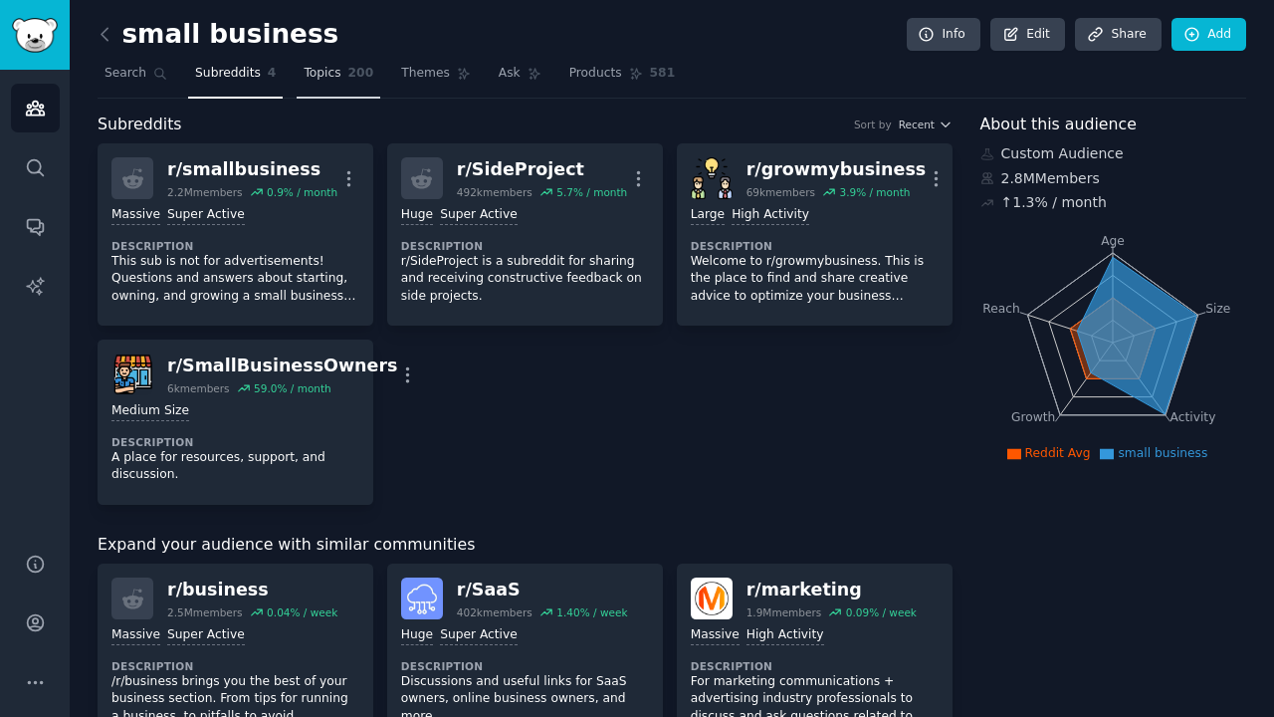
click at [335, 74] on span "Topics" at bounding box center [322, 74] width 37 height 18
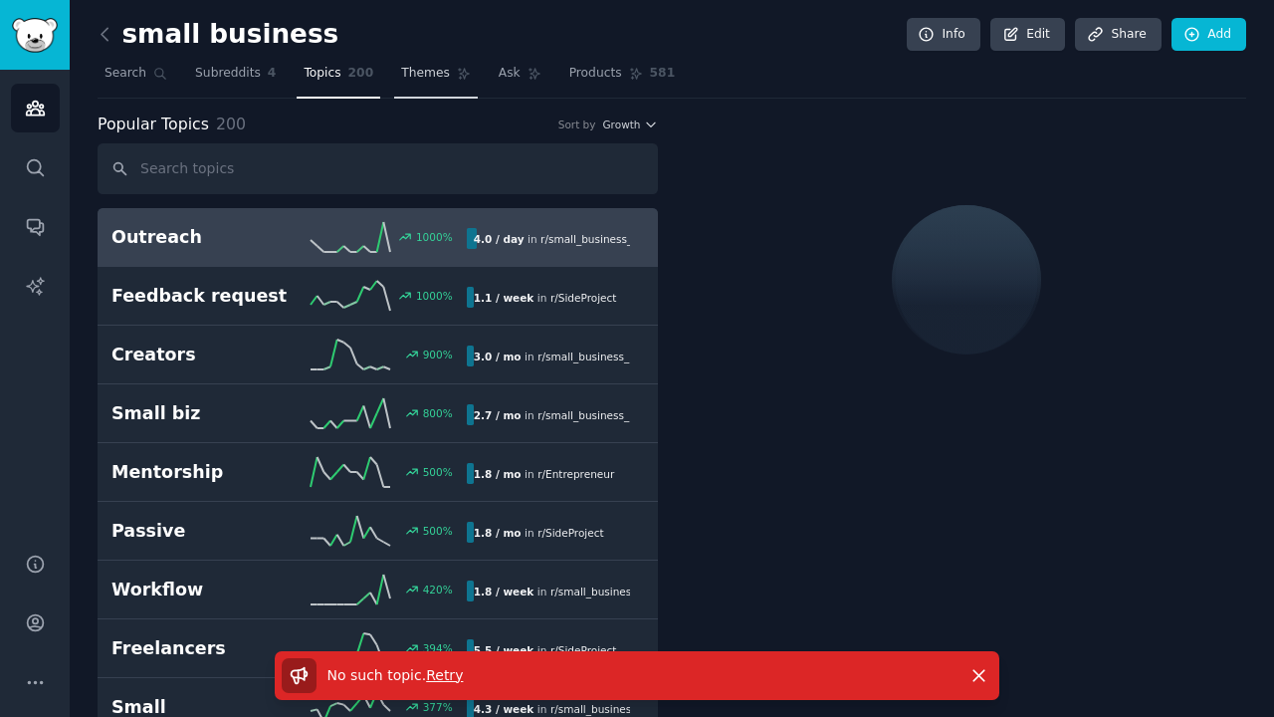
click at [421, 73] on span "Themes" at bounding box center [425, 74] width 49 height 18
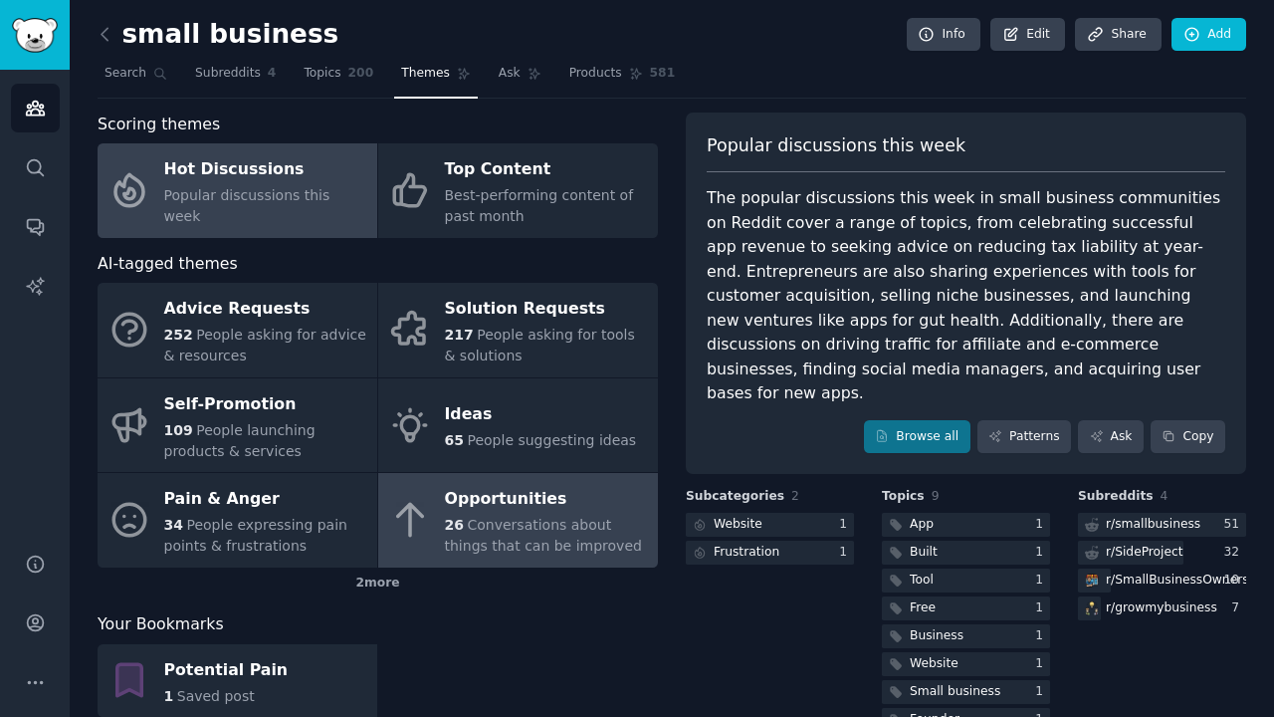
click at [532, 553] on span "Conversations about things that can be improved" at bounding box center [543, 535] width 197 height 37
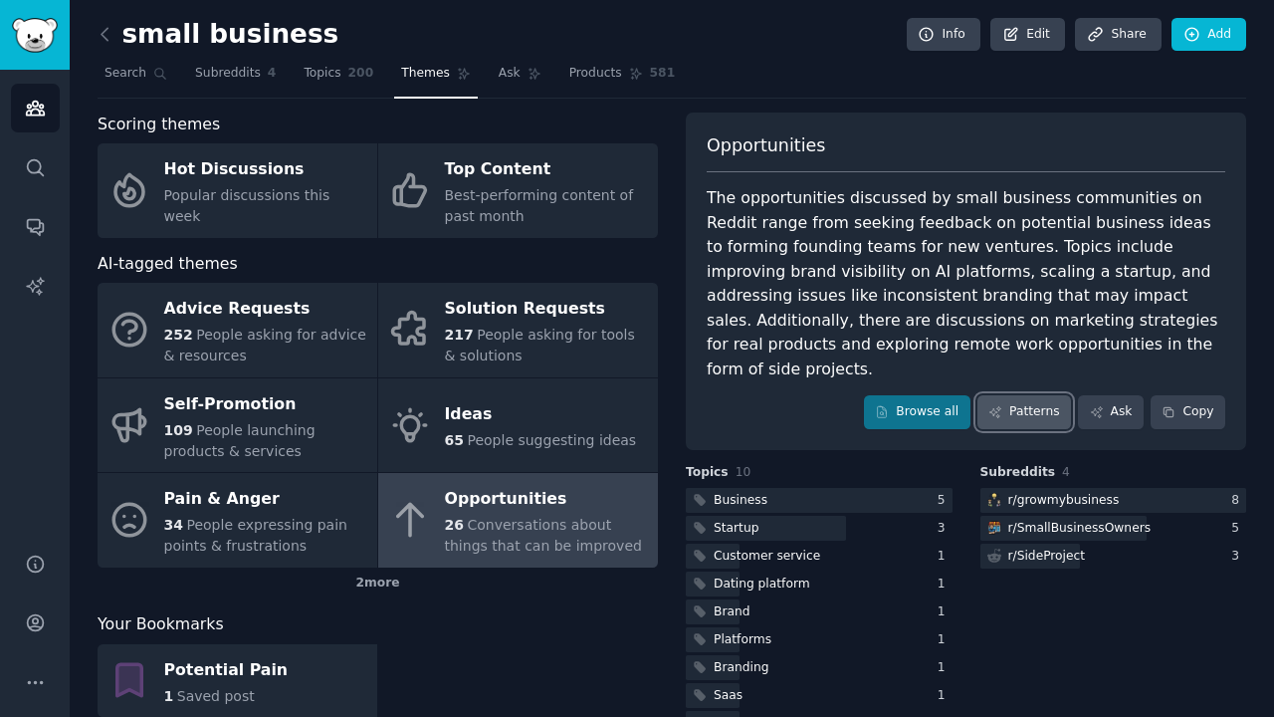
click at [1000, 395] on link "Patterns" at bounding box center [1025, 412] width 94 height 34
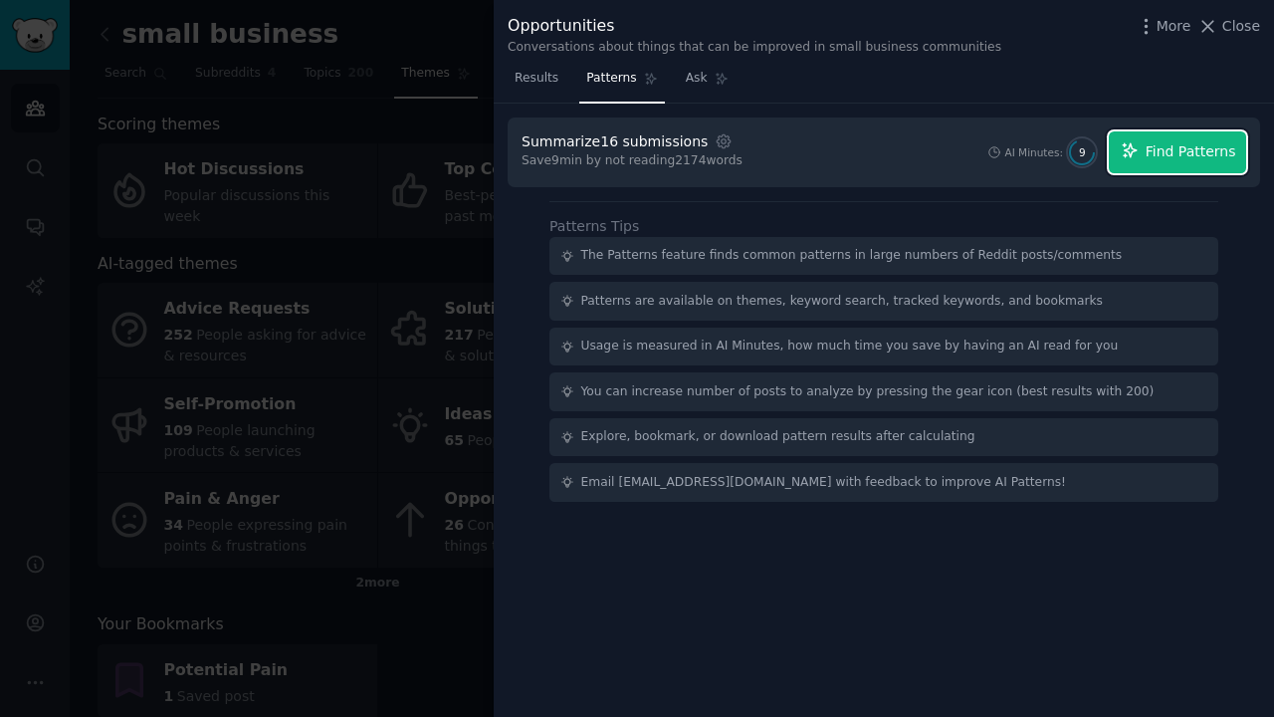
click at [1178, 164] on button "Find Patterns" at bounding box center [1177, 152] width 137 height 42
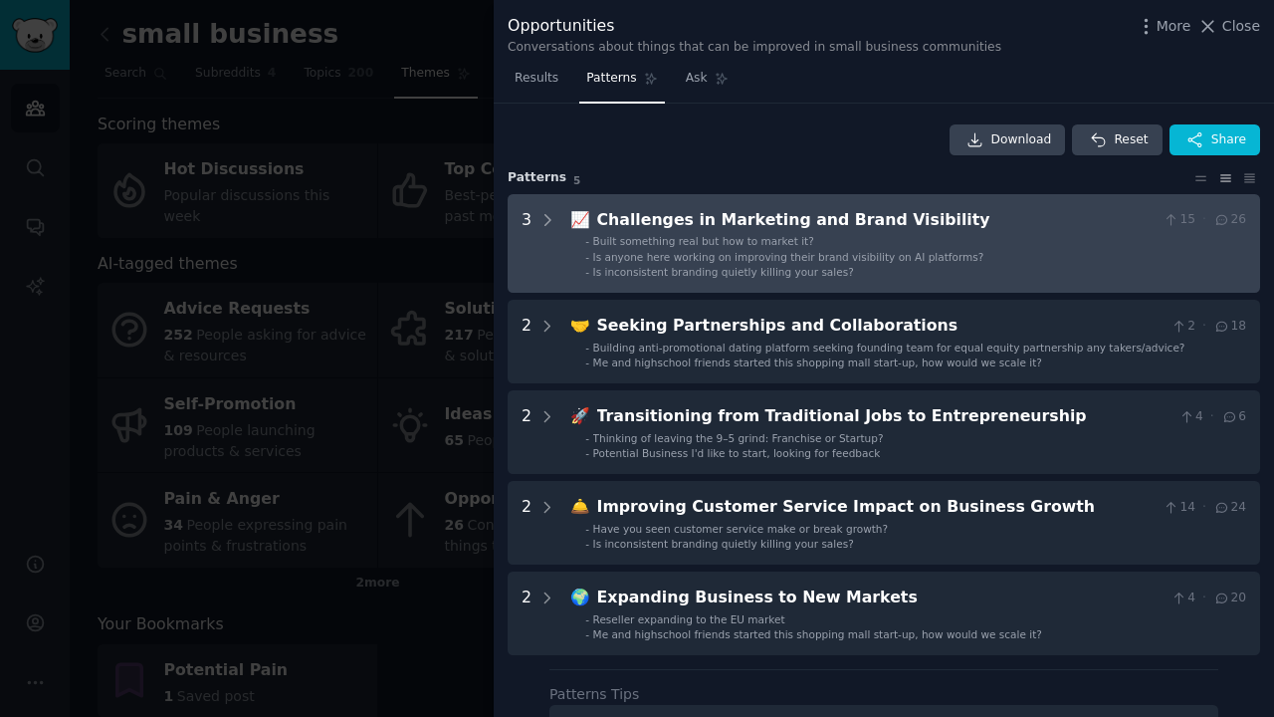
click at [859, 272] on li "- Is inconsistent branding quietly killing your sales?" at bounding box center [915, 272] width 661 height 14
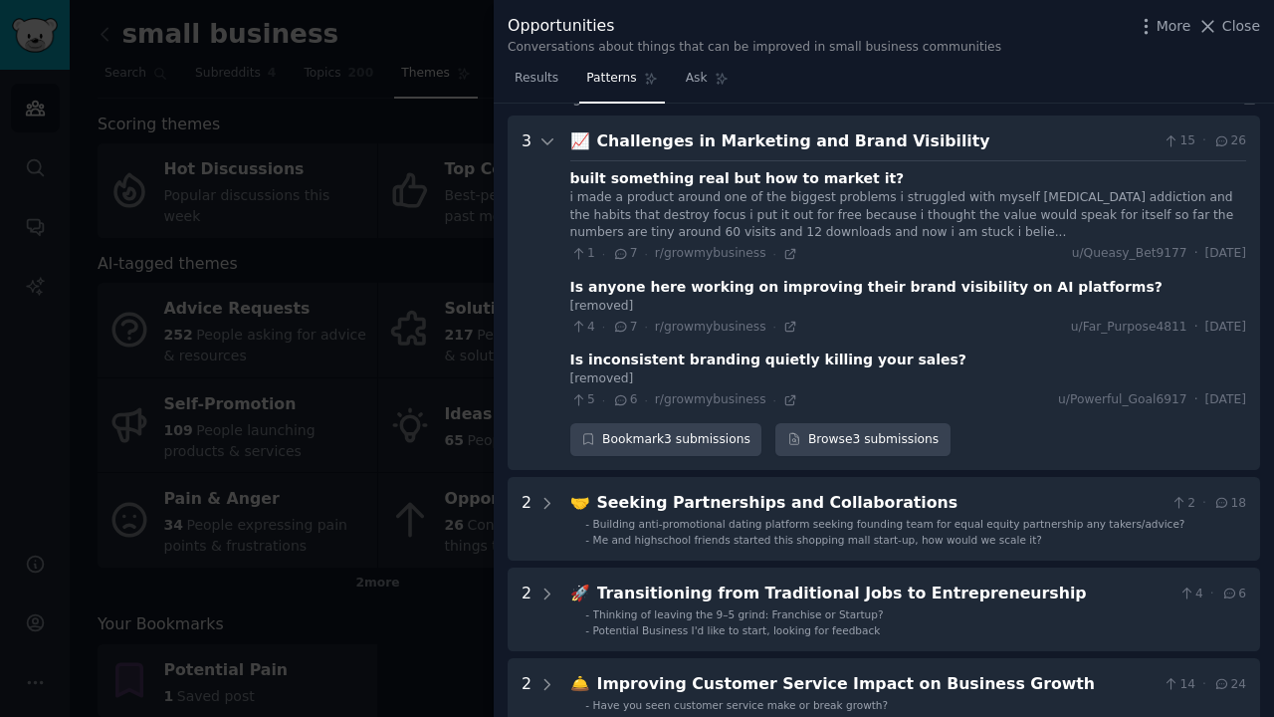
scroll to position [91, 0]
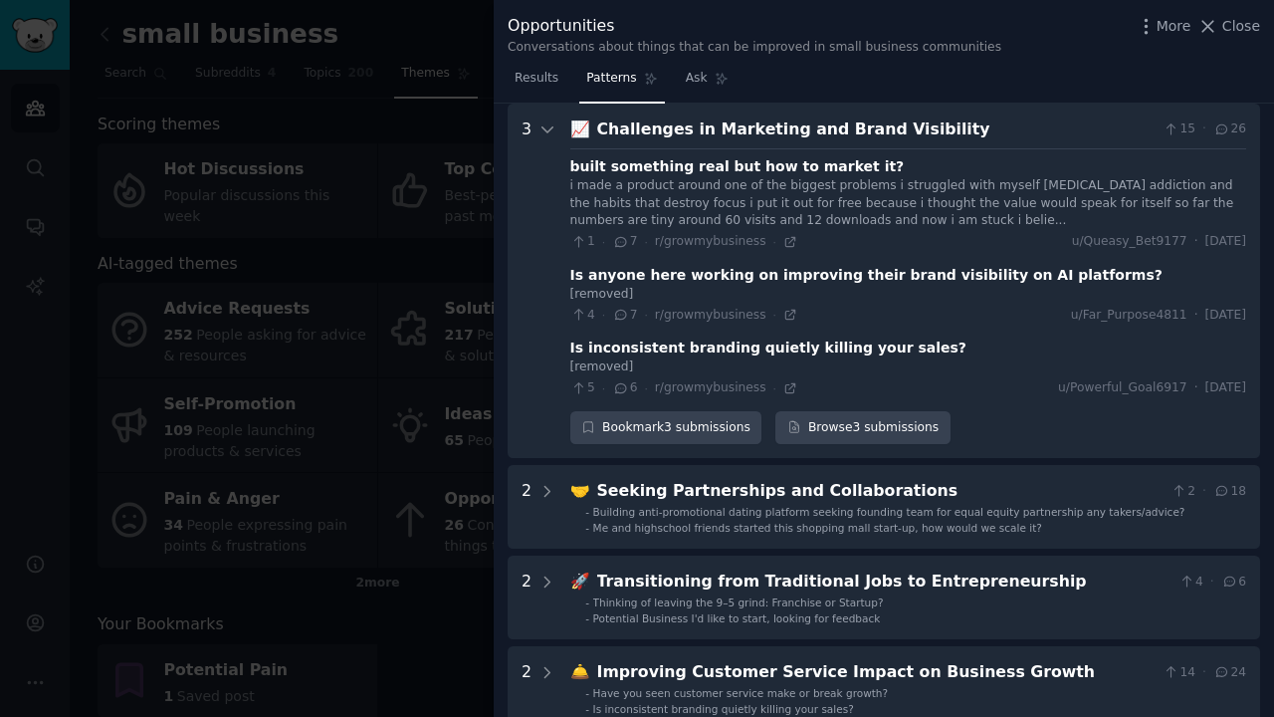
click at [426, 161] on div at bounding box center [637, 358] width 1274 height 717
